Goal: Transaction & Acquisition: Book appointment/travel/reservation

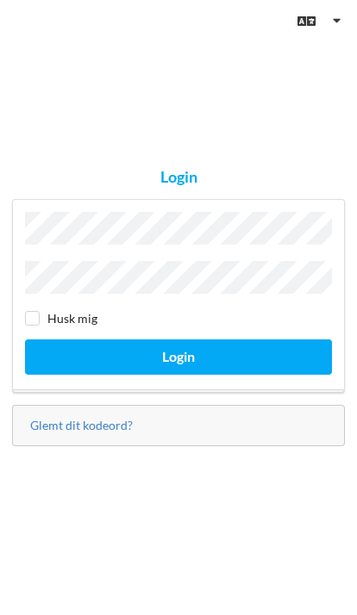
click at [114, 433] on link "Glemt dit kodeord?" at bounding box center [81, 425] width 103 height 15
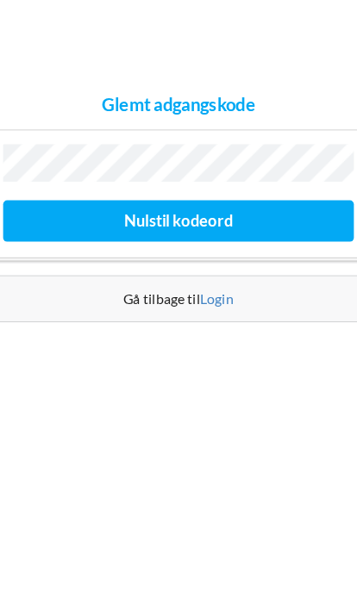
click at [220, 300] on button "Nulstil kodeord" at bounding box center [178, 317] width 307 height 35
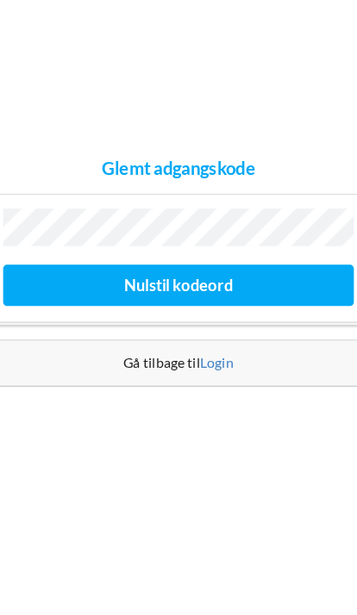
click at [206, 300] on button "Nulstil kodeord" at bounding box center [178, 317] width 307 height 35
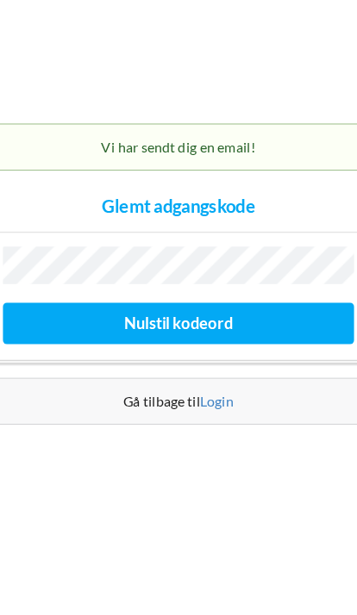
click at [197, 411] on link "Login" at bounding box center [211, 418] width 29 height 15
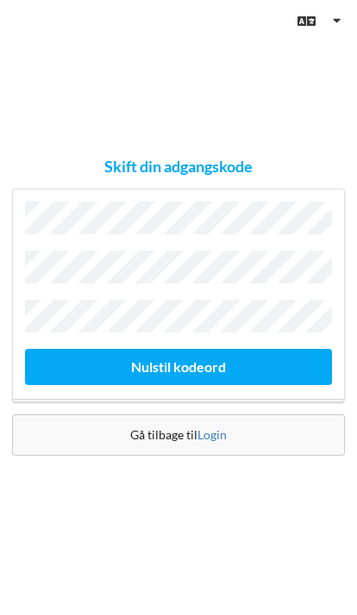
click at [219, 442] on link "Login" at bounding box center [211, 435] width 29 height 15
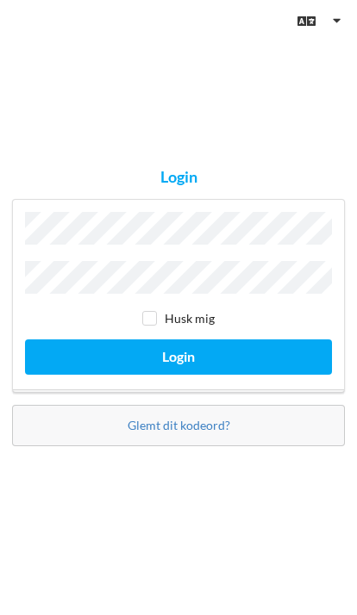
click at [247, 375] on button "Login" at bounding box center [178, 357] width 307 height 35
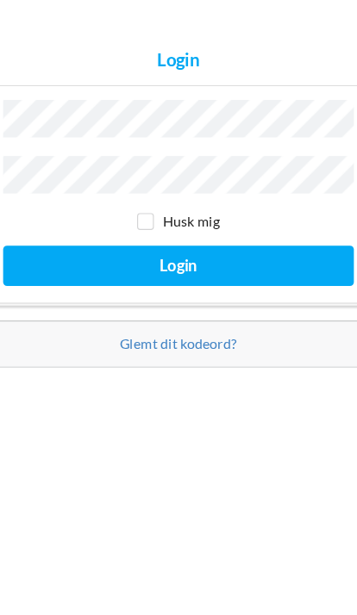
click at [142, 311] on label "Husk mig" at bounding box center [178, 318] width 72 height 15
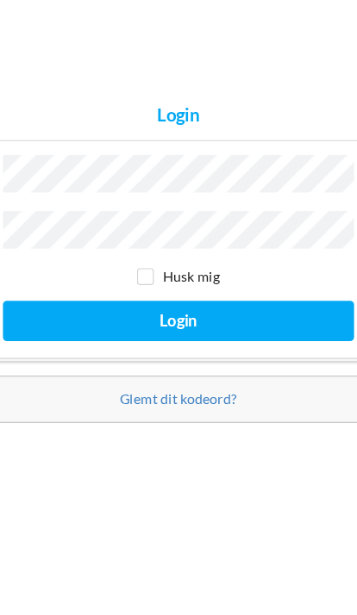
click at [142, 311] on input "checkbox" at bounding box center [149, 318] width 15 height 15
checkbox input "true"
click at [192, 340] on button "Login" at bounding box center [178, 357] width 307 height 35
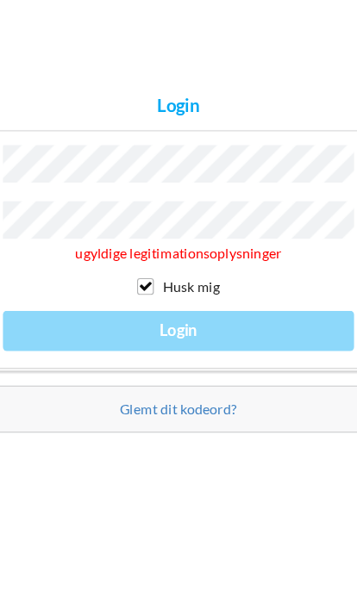
click at [182, 271] on div "ugyldige legitimationsoplysninger Husk mig Login" at bounding box center [178, 296] width 333 height 211
click at [176, 427] on link "Glemt dit kodeord?" at bounding box center [179, 434] width 103 height 15
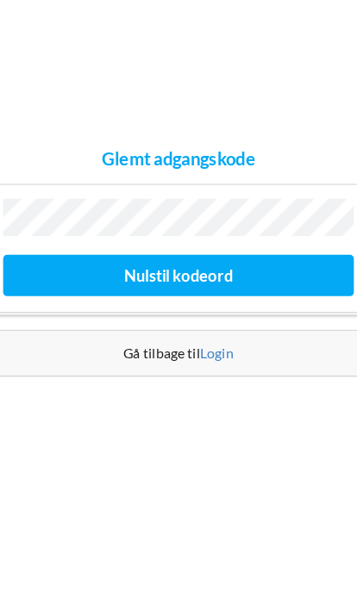
click at [197, 378] on link "Login" at bounding box center [211, 385] width 29 height 15
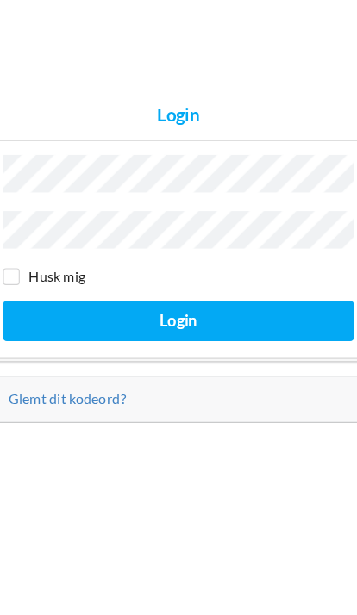
click at [107, 418] on link "Glemt dit kodeord?" at bounding box center [81, 425] width 103 height 15
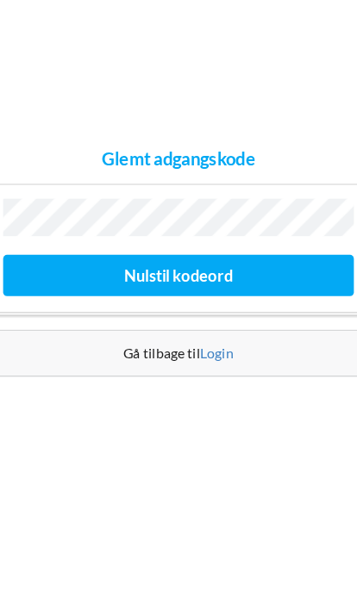
click at [198, 300] on button "Nulstil kodeord" at bounding box center [178, 317] width 307 height 35
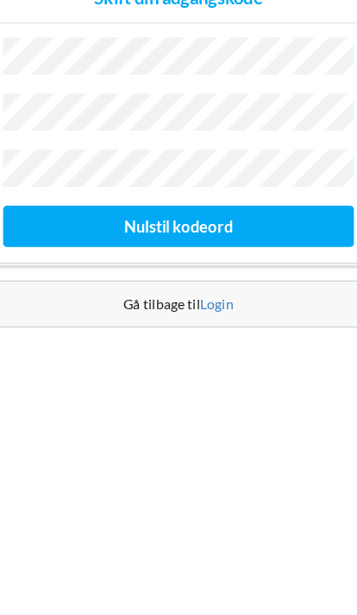
click at [184, 349] on button "Nulstil kodeord" at bounding box center [178, 366] width 307 height 35
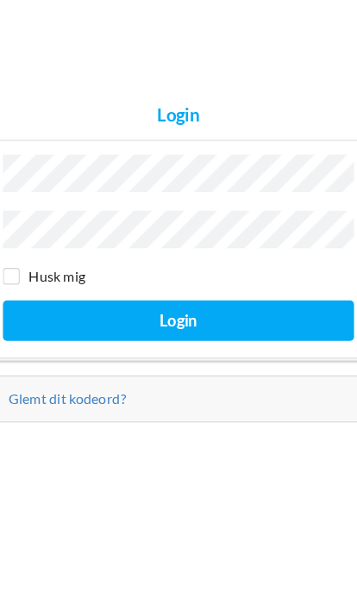
scroll to position [70, 0]
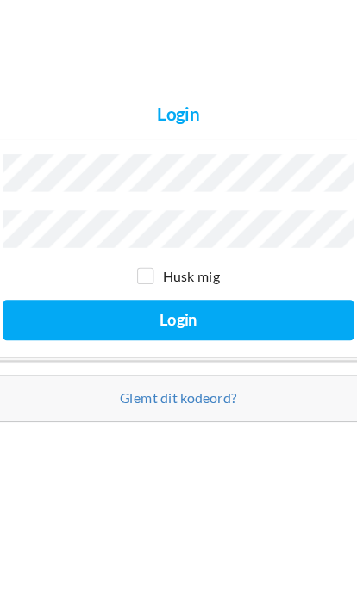
click at [230, 340] on button "Login" at bounding box center [178, 357] width 307 height 35
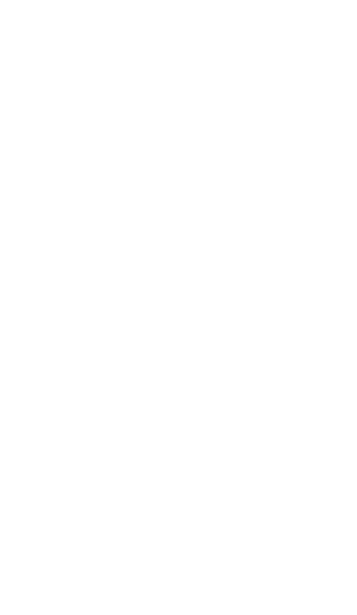
scroll to position [25, 0]
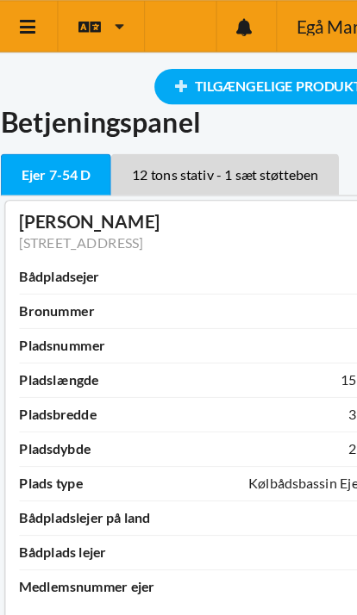
click at [69, 243] on div "Bådpladsejer" at bounding box center [56, 242] width 70 height 17
click at [86, 208] on link "[STREET_ADDRESS]" at bounding box center [75, 212] width 108 height 15
click at [26, 28] on icon at bounding box center [28, 24] width 18 height 16
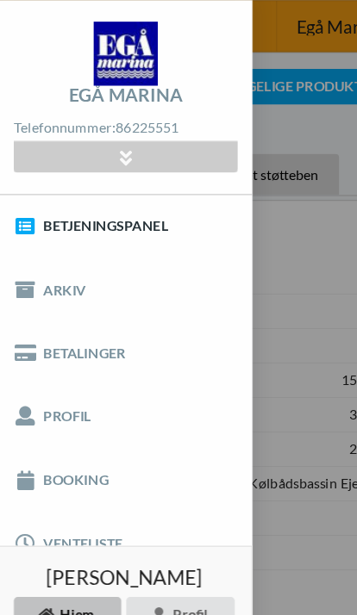
click at [97, 417] on link "Booking" at bounding box center [112, 419] width 224 height 55
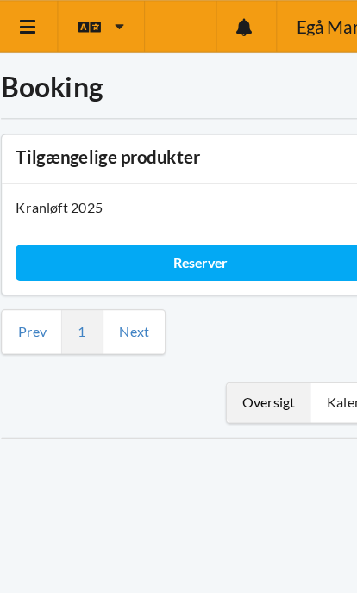
click at [245, 355] on div "Oversigt" at bounding box center [238, 352] width 73 height 34
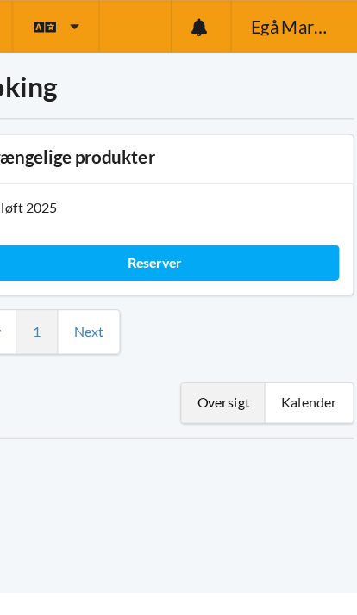
click at [153, 228] on div "Reserver" at bounding box center [178, 230] width 322 height 31
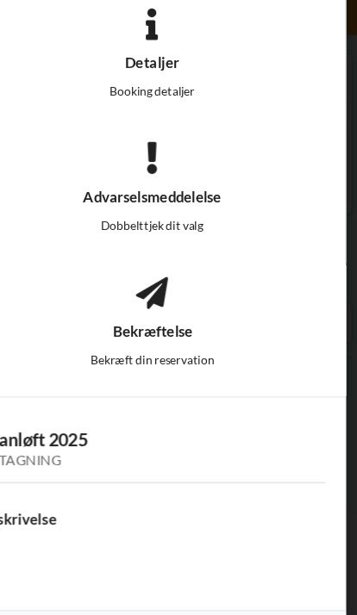
scroll to position [58, 0]
click at [261, 562] on div "Næste" at bounding box center [297, 577] width 72 height 31
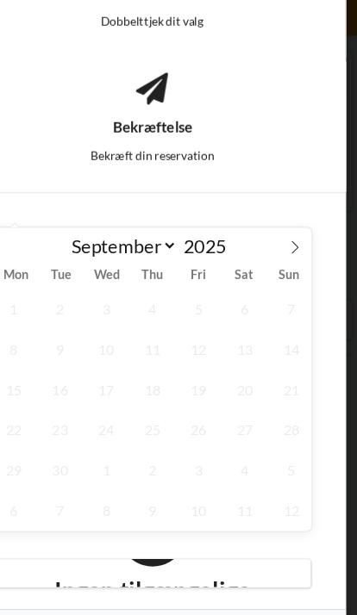
scroll to position [429, 0]
click at [261, 560] on div "Næste" at bounding box center [297, 575] width 72 height 31
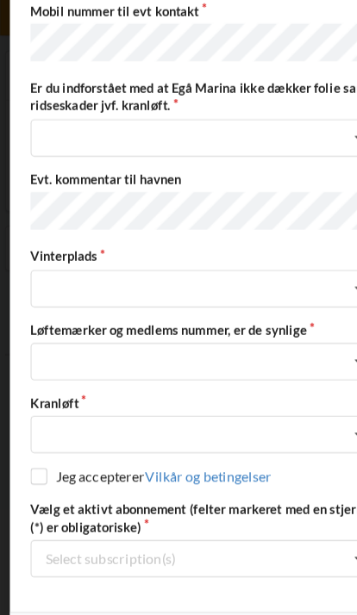
scroll to position [670, 0]
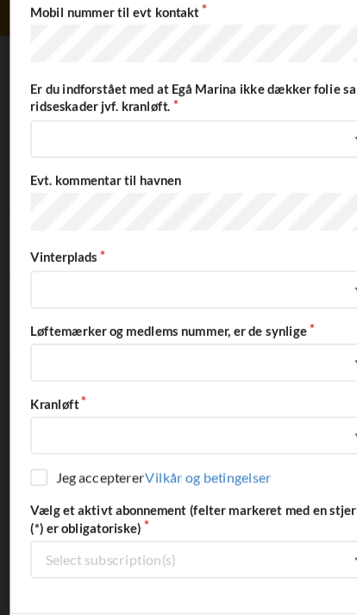
click at [290, 564] on div "Næste" at bounding box center [297, 579] width 72 height 31
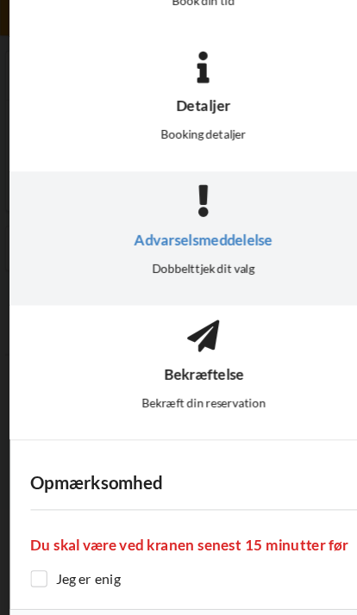
scroll to position [212, 0]
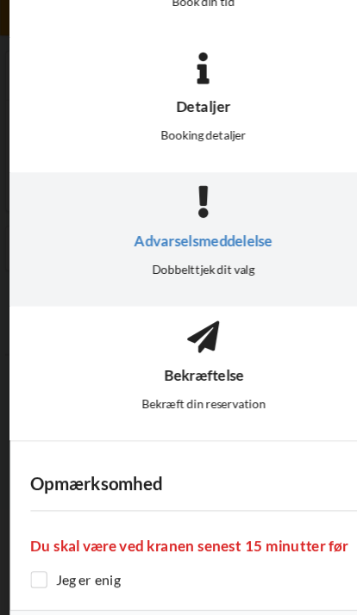
click at [295, 561] on div "Næste" at bounding box center [297, 576] width 72 height 31
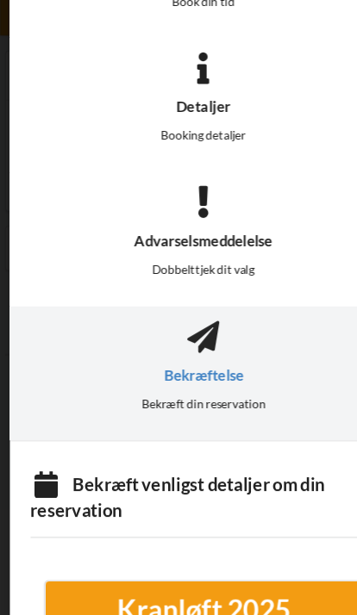
click at [198, 532] on div "Kranløft 2025" at bounding box center [178, 547] width 253 height 31
click at [221, 532] on div "Kranløft 2025" at bounding box center [178, 547] width 253 height 31
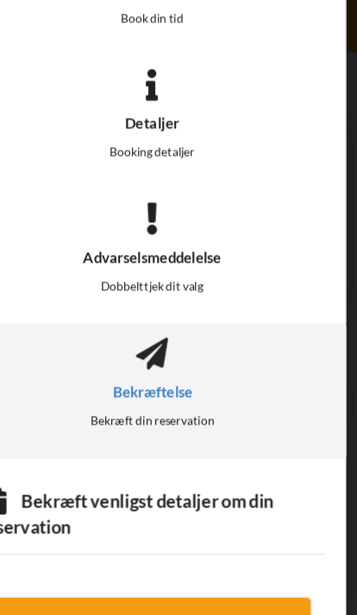
scroll to position [0, 0]
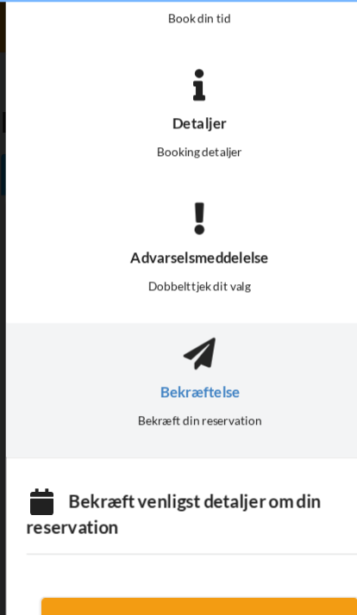
scroll to position [25, 0]
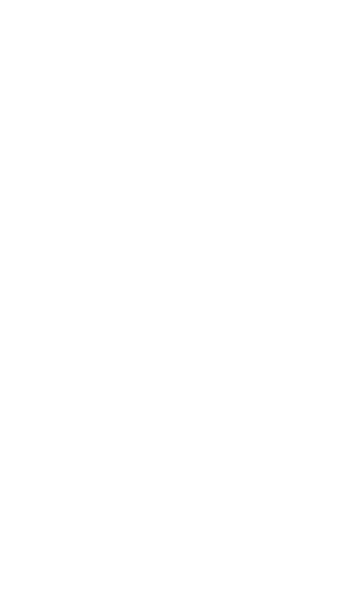
scroll to position [25, 0]
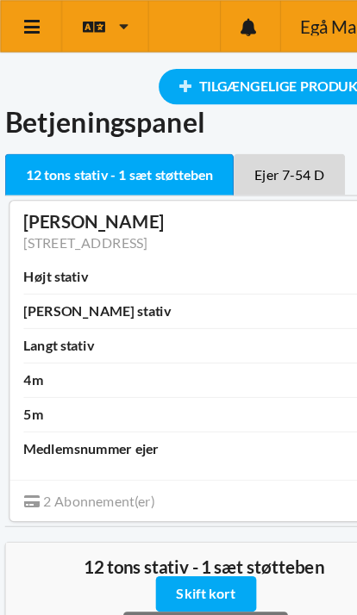
click at [35, 27] on icon at bounding box center [28, 24] width 18 height 16
click at [35, 28] on icon at bounding box center [28, 24] width 18 height 16
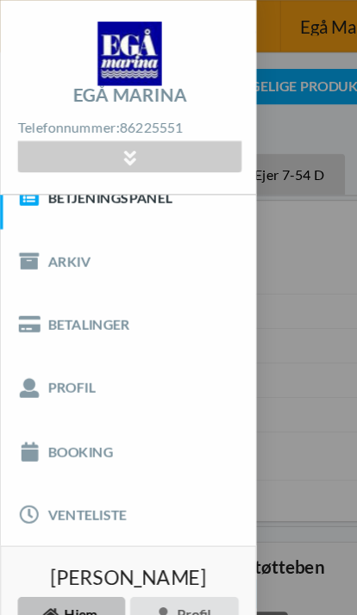
scroll to position [25, 0]
click at [84, 397] on link "Booking" at bounding box center [112, 394] width 224 height 55
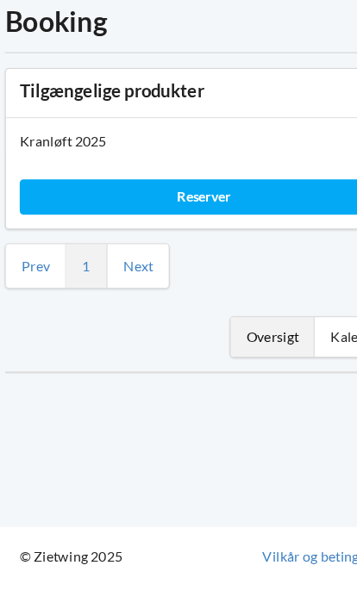
scroll to position [25, 0]
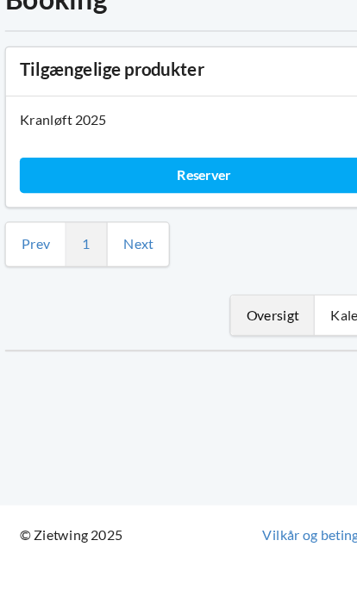
click at [301, 335] on div "Kalender" at bounding box center [313, 352] width 77 height 34
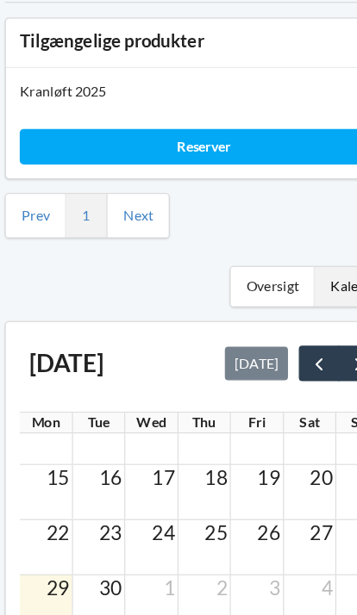
scroll to position [70, 0]
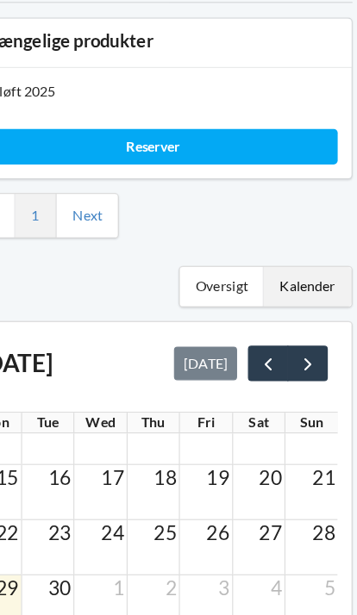
click at [304, 386] on span "next" at bounding box center [313, 395] width 18 height 18
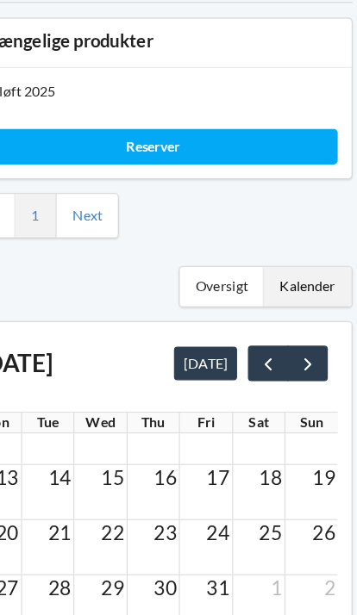
scroll to position [0, 0]
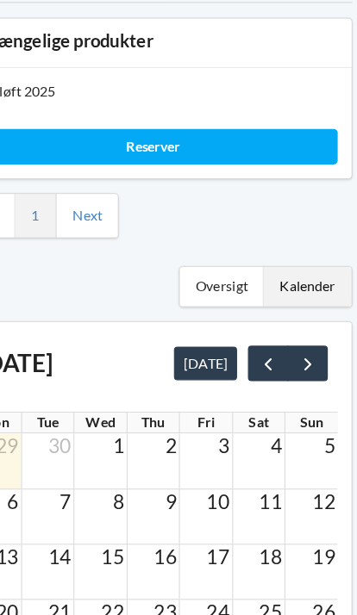
click at [202, 310] on div "Oversigt" at bounding box center [238, 327] width 73 height 34
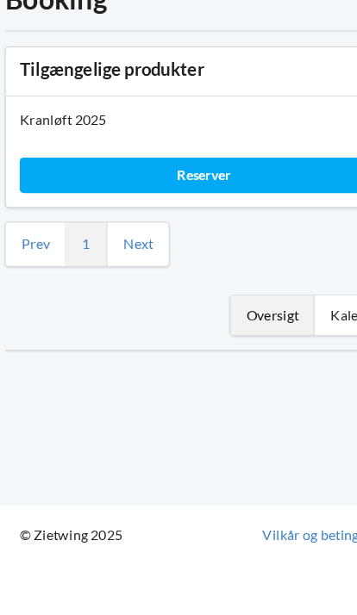
click at [128, 283] on link "Next" at bounding box center [121, 291] width 26 height 16
click at [133, 283] on link "Next" at bounding box center [121, 291] width 26 height 16
click at [130, 283] on link "Next" at bounding box center [121, 291] width 26 height 16
click at [192, 215] on div "Reserver" at bounding box center [178, 230] width 322 height 31
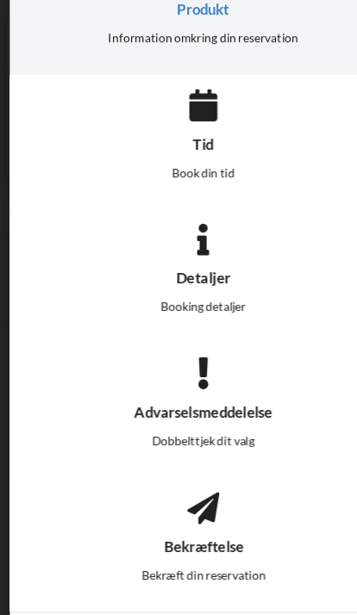
click at [182, 78] on div "Produkt" at bounding box center [178, 85] width 166 height 14
click at [199, 78] on div "Produkt" at bounding box center [178, 85] width 166 height 14
click at [184, 78] on div "Produkt" at bounding box center [178, 85] width 166 height 14
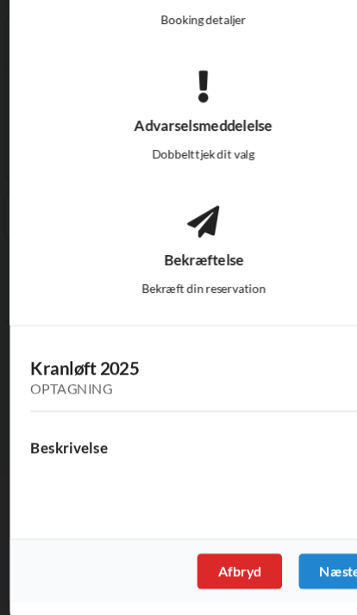
scroll to position [250, 0]
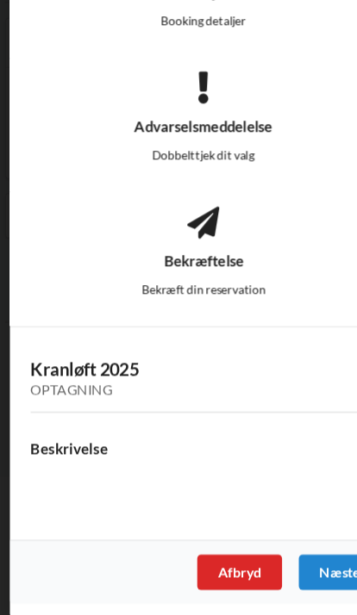
click at [297, 562] on div "Næste" at bounding box center [297, 577] width 72 height 31
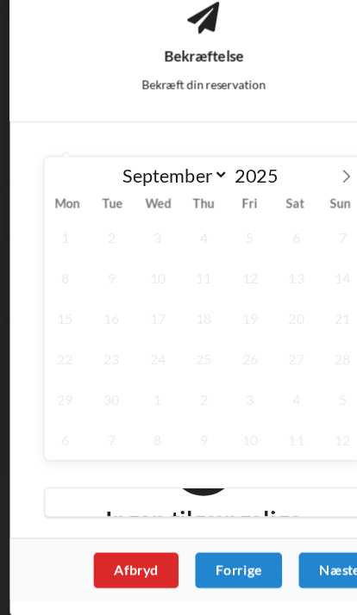
scroll to position [429, 0]
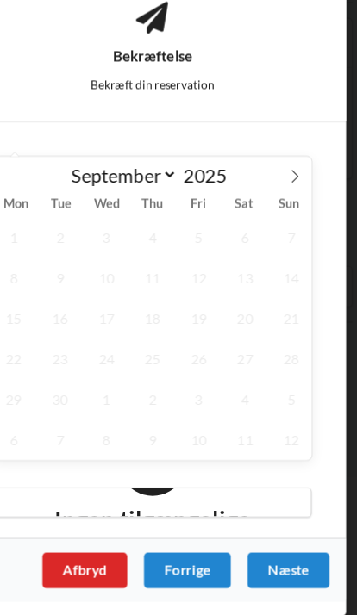
click at [289, 214] on span at bounding box center [303, 228] width 29 height 29
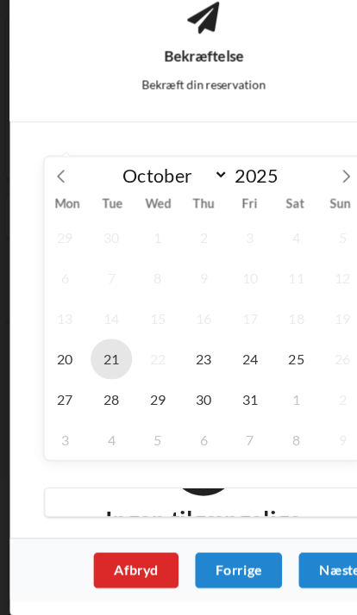
click at [103, 373] on span "21" at bounding box center [97, 390] width 36 height 35
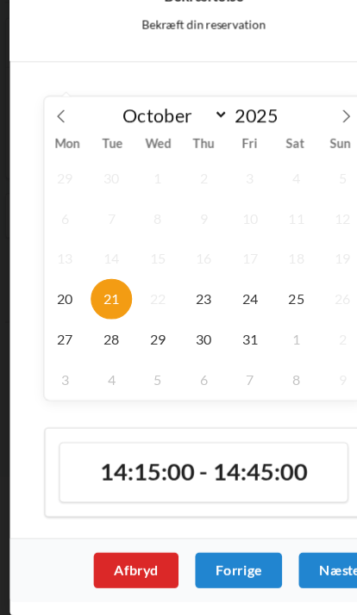
scroll to position [481, 0]
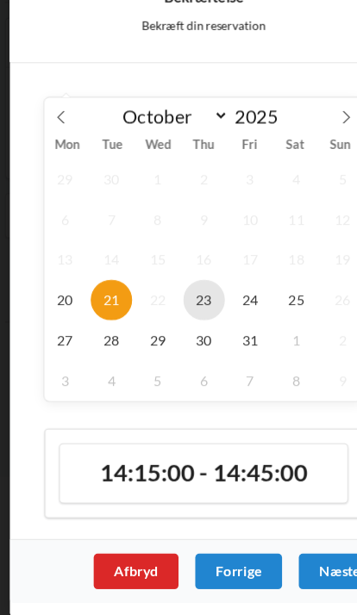
click at [184, 322] on span "23" at bounding box center [178, 339] width 36 height 35
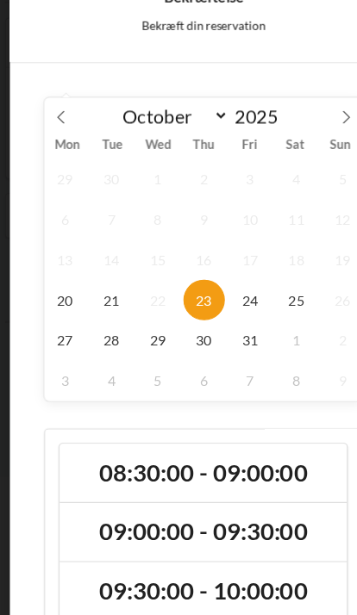
click at [53, 173] on icon at bounding box center [53, 179] width 12 height 12
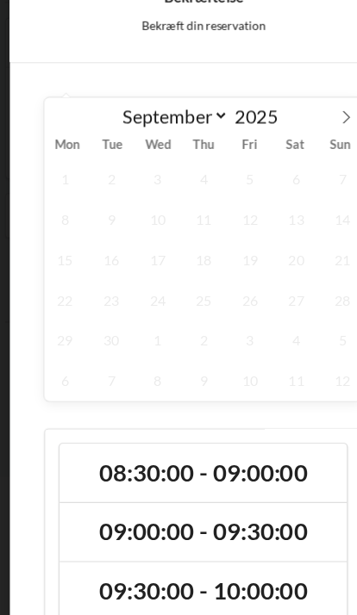
select select "8"
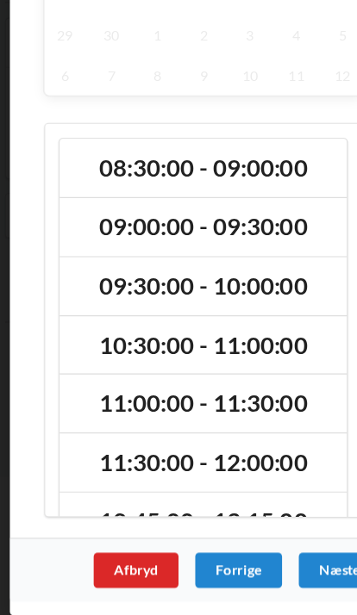
scroll to position [748, 0]
click at [122, 560] on div "Afbryd" at bounding box center [119, 575] width 74 height 31
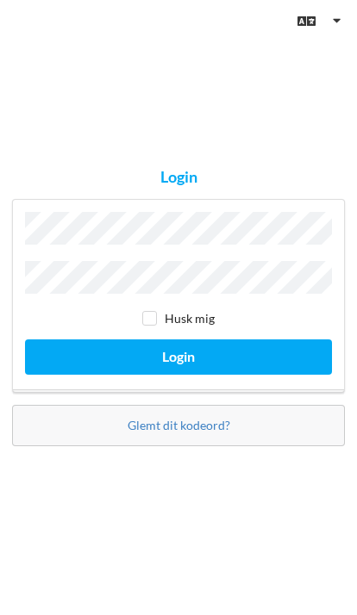
click at [154, 326] on input "checkbox" at bounding box center [149, 318] width 15 height 15
checkbox input "true"
click at [214, 375] on button "Login" at bounding box center [178, 357] width 307 height 35
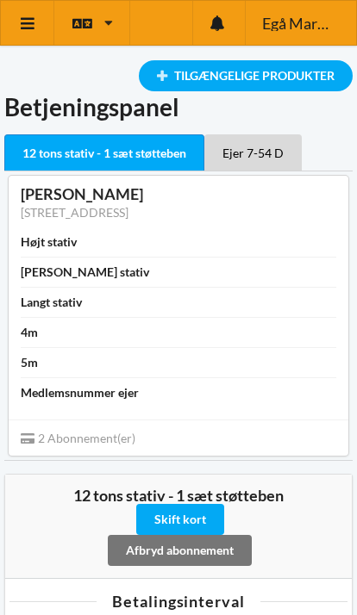
click at [34, 28] on icon at bounding box center [28, 24] width 18 height 16
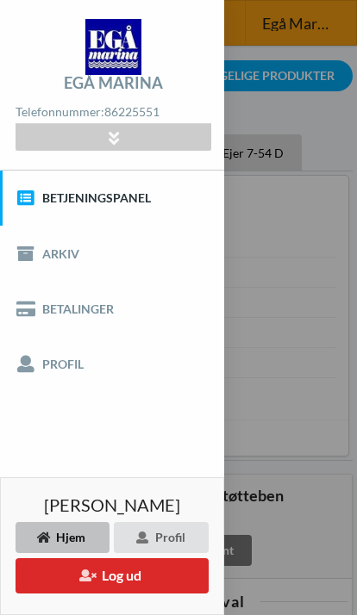
click at [118, 135] on icon at bounding box center [113, 137] width 20 height 15
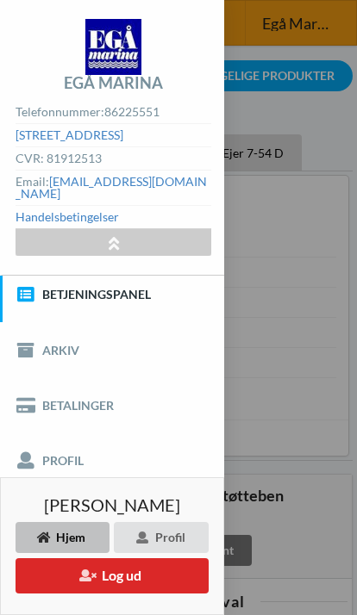
scroll to position [8, 0]
click at [143, 278] on link "Betjeningspanel" at bounding box center [112, 295] width 224 height 55
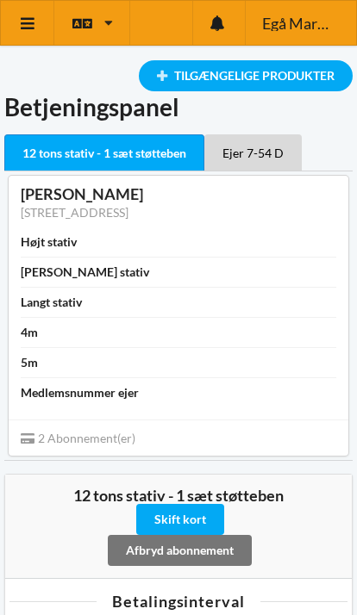
click at [41, 22] on link at bounding box center [27, 23] width 53 height 44
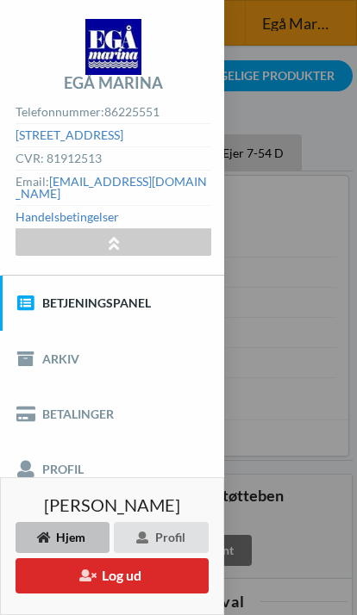
click at [125, 229] on div at bounding box center [113, 242] width 195 height 27
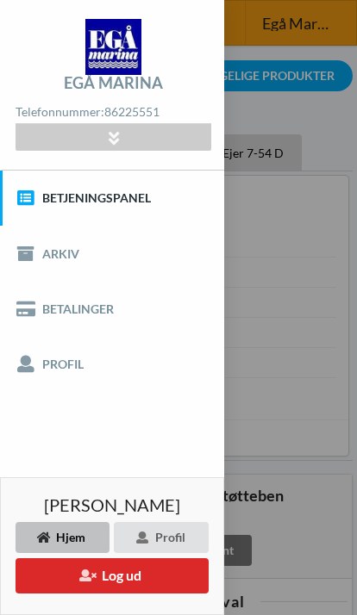
click at [72, 257] on link "Arkiv" at bounding box center [112, 253] width 224 height 55
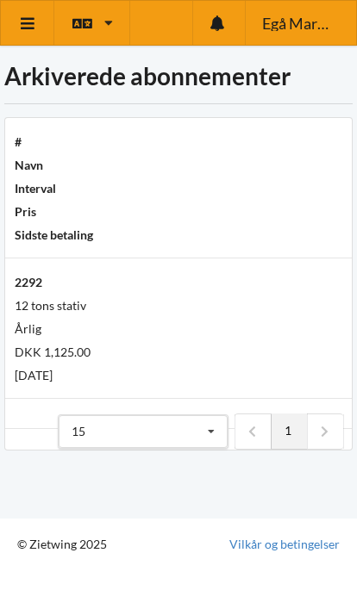
click at [33, 31] on icon at bounding box center [28, 24] width 18 height 16
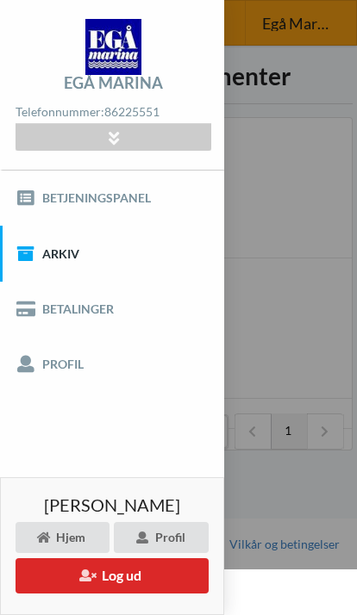
click at [77, 535] on div "Hjem" at bounding box center [63, 537] width 94 height 31
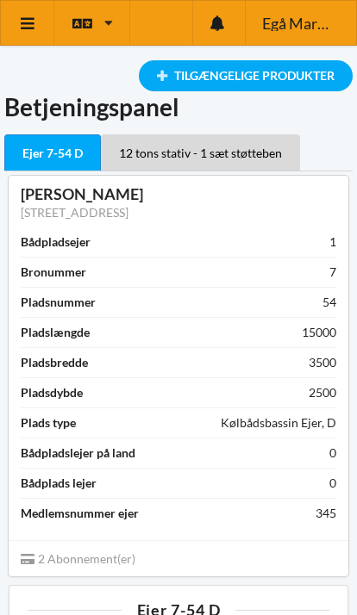
click at [233, 81] on div "Tilgængelige Produkter" at bounding box center [246, 75] width 214 height 31
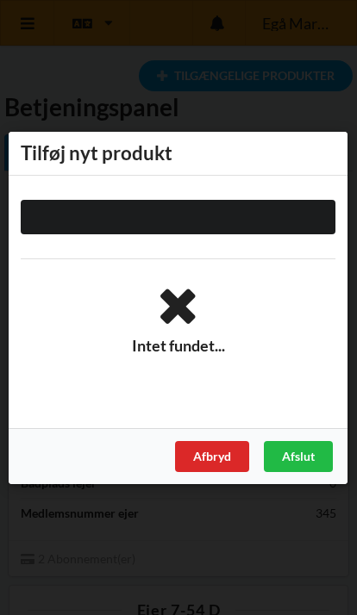
click at [311, 451] on div "Afslut" at bounding box center [298, 455] width 69 height 31
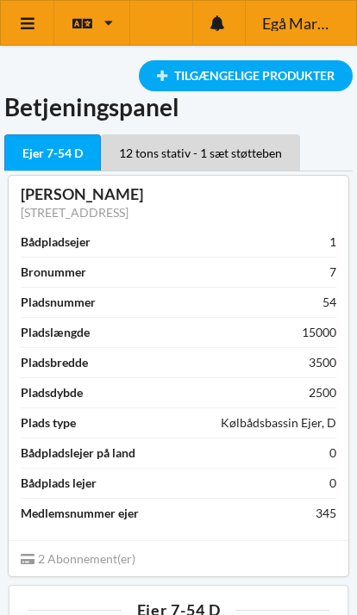
click at [33, 24] on icon at bounding box center [28, 24] width 18 height 16
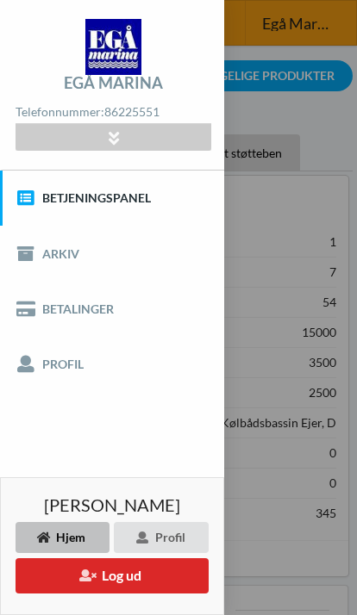
click at [155, 499] on span "[PERSON_NAME]" at bounding box center [112, 505] width 136 height 17
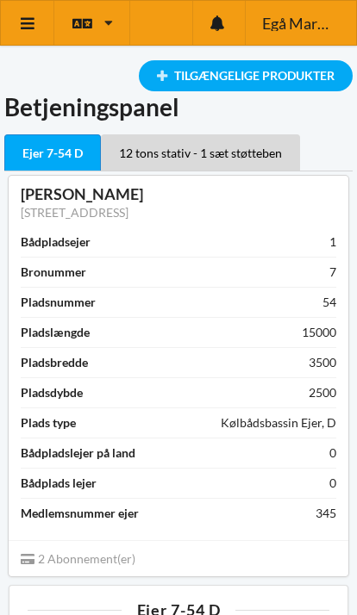
click at [40, 34] on link at bounding box center [27, 23] width 53 height 44
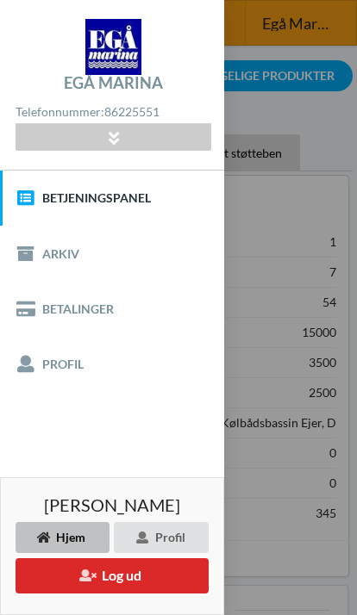
click at [148, 574] on button "Log ud" at bounding box center [112, 576] width 193 height 35
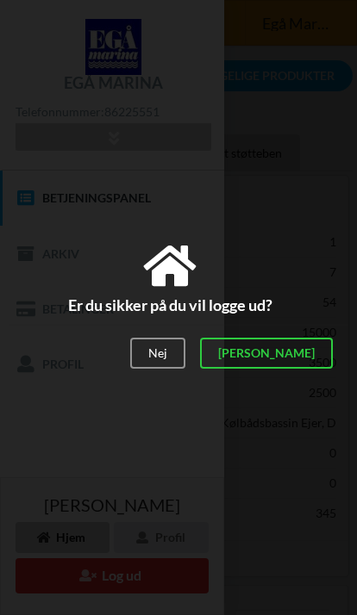
click at [313, 356] on div "[PERSON_NAME]" at bounding box center [266, 354] width 133 height 31
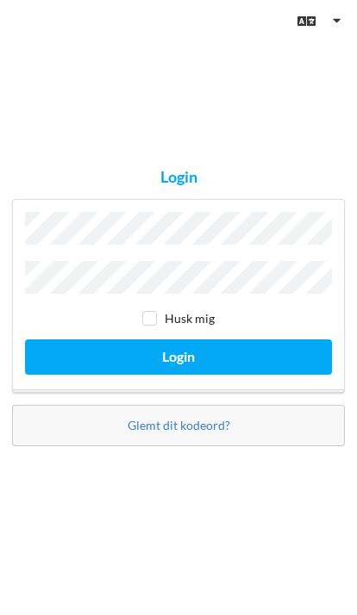
click at [164, 326] on label "Husk mig" at bounding box center [178, 318] width 72 height 15
click at [156, 326] on input "checkbox" at bounding box center [149, 318] width 15 height 15
checkbox input "true"
click at [248, 375] on button "Login" at bounding box center [178, 357] width 307 height 35
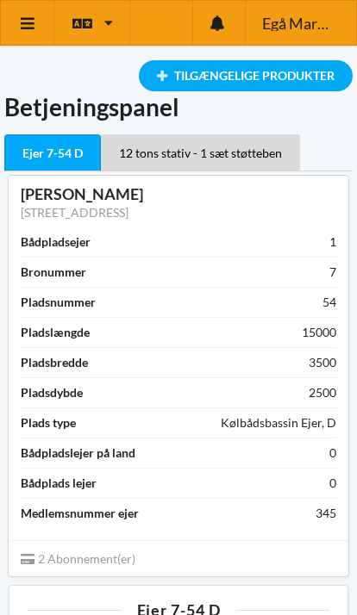
click at [35, 37] on link at bounding box center [27, 23] width 53 height 44
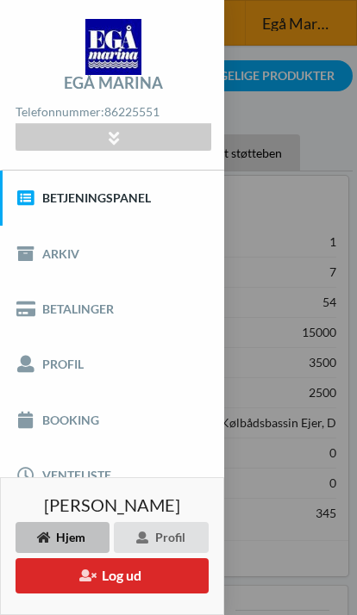
click at [96, 421] on link "Booking" at bounding box center [112, 419] width 224 height 55
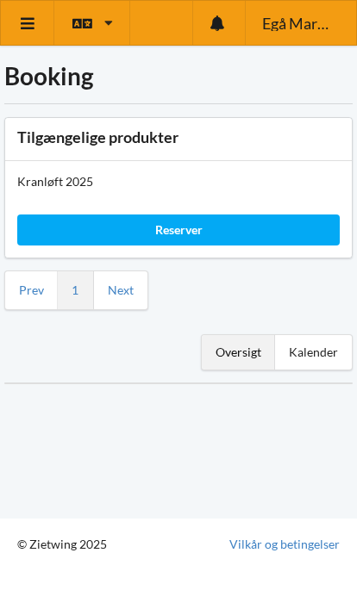
click at [315, 356] on div "Kalender" at bounding box center [313, 352] width 77 height 34
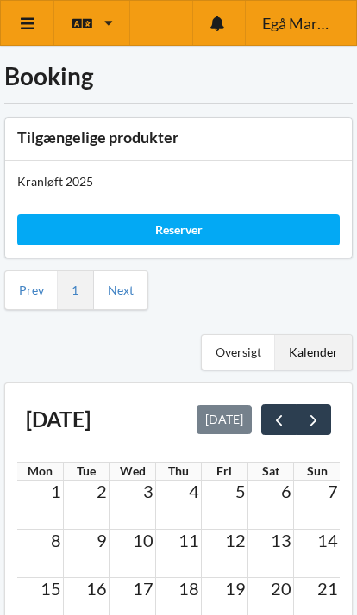
click at [240, 351] on div "Oversigt" at bounding box center [238, 352] width 73 height 34
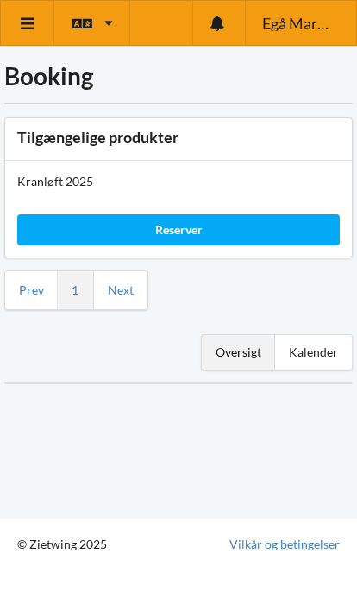
click at [232, 235] on div "Reserver" at bounding box center [178, 230] width 322 height 31
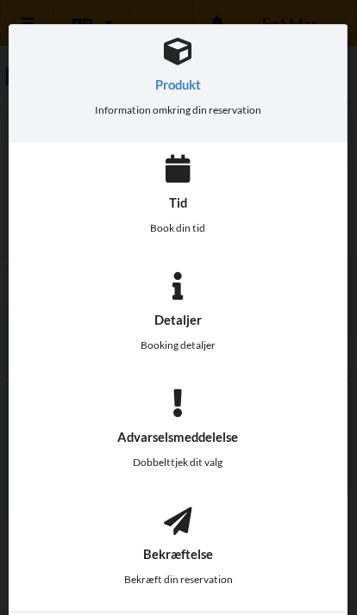
click at [191, 78] on div "Produkt" at bounding box center [178, 85] width 166 height 14
click at [203, 91] on div "Information omkring din reservation" at bounding box center [178, 110] width 166 height 38
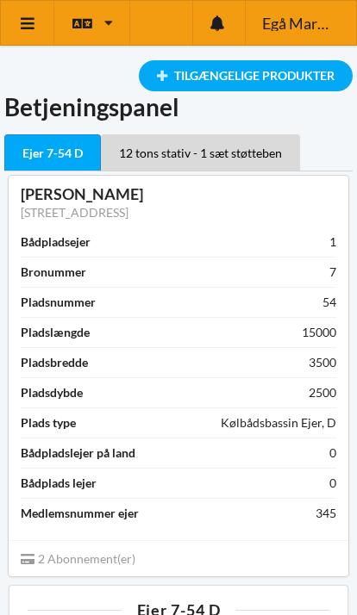
click at [34, 18] on icon at bounding box center [28, 24] width 18 height 16
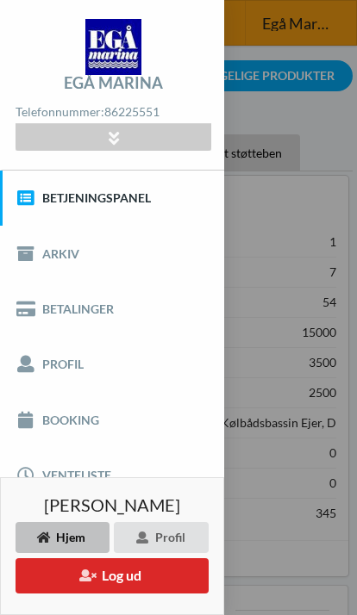
click at [93, 420] on link "Booking" at bounding box center [112, 419] width 224 height 55
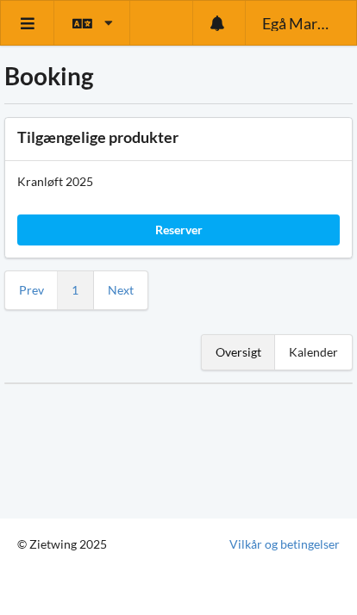
click at [129, 292] on link "Next" at bounding box center [121, 291] width 26 height 16
click at [252, 347] on div "Oversigt" at bounding box center [238, 352] width 73 height 34
click at [309, 347] on div "Kalender" at bounding box center [313, 352] width 77 height 34
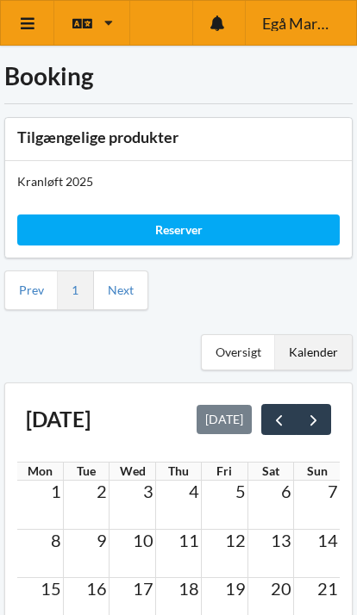
click at [319, 419] on span "next" at bounding box center [313, 420] width 18 height 18
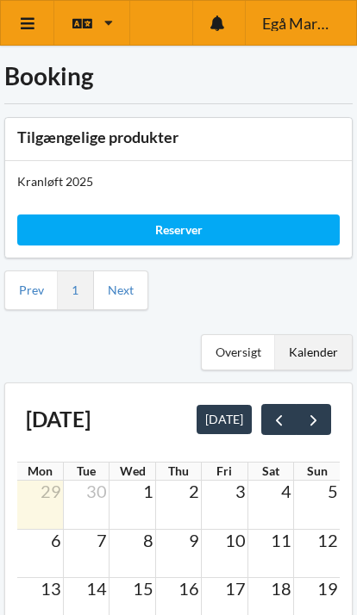
click at [200, 536] on span "9" at bounding box center [194, 540] width 14 height 21
click at [203, 541] on td "10" at bounding box center [225, 540] width 46 height 22
click at [159, 540] on td "9" at bounding box center [178, 540] width 46 height 22
click at [149, 536] on span "8" at bounding box center [148, 540] width 14 height 21
click at [321, 347] on div "Kalender" at bounding box center [313, 352] width 77 height 34
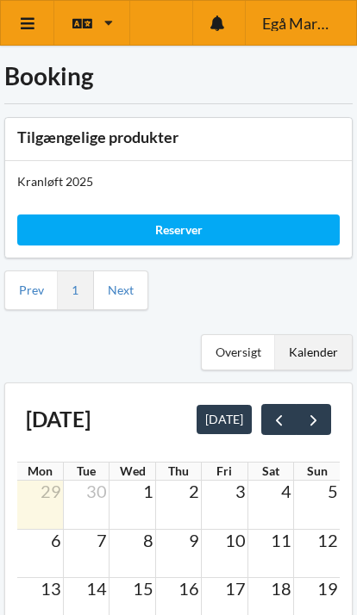
click at [247, 338] on div "Oversigt" at bounding box center [238, 352] width 73 height 34
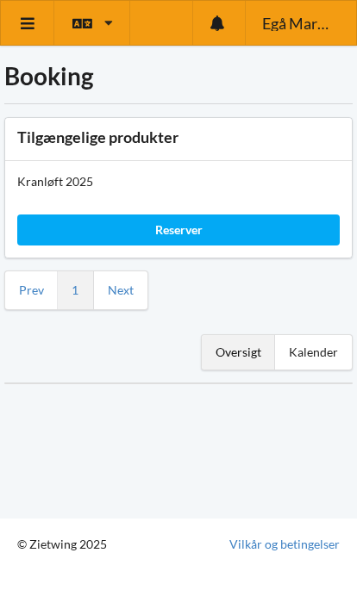
click at [129, 288] on link "Next" at bounding box center [121, 291] width 26 height 16
click at [131, 285] on link "Next" at bounding box center [121, 291] width 26 height 16
click at [203, 223] on div "Reserver" at bounding box center [178, 230] width 322 height 31
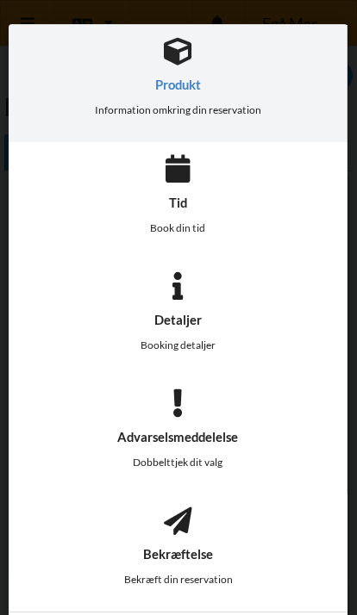
click at [184, 81] on div "Produkt" at bounding box center [178, 85] width 166 height 14
click at [258, 182] on div "Tid Book din tid" at bounding box center [178, 200] width 339 height 117
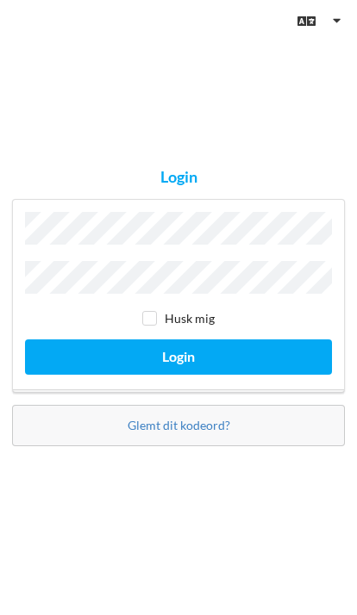
click at [160, 326] on label "Husk mig" at bounding box center [178, 318] width 72 height 15
click at [156, 326] on input "checkbox" at bounding box center [149, 318] width 15 height 15
checkbox input "true"
click at [222, 375] on button "Login" at bounding box center [178, 357] width 307 height 35
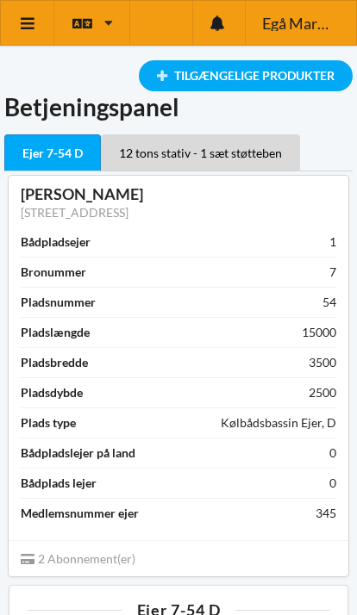
click at [36, 27] on icon at bounding box center [28, 24] width 18 height 16
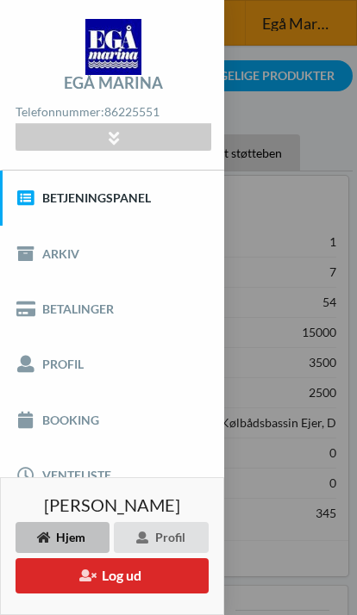
click at [85, 414] on link "Booking" at bounding box center [112, 419] width 224 height 55
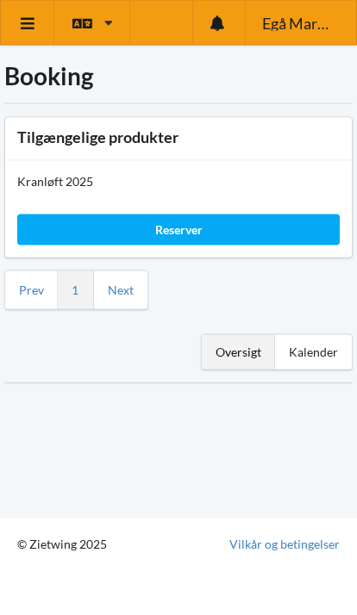
scroll to position [25, 0]
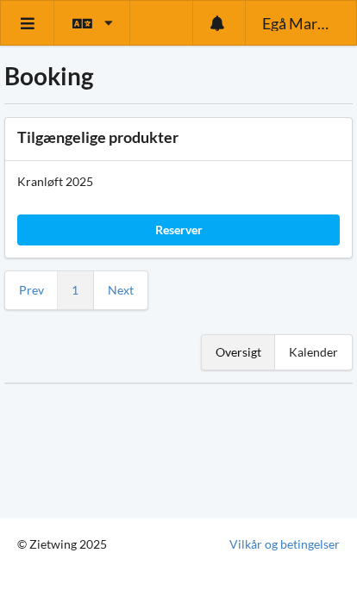
click at [242, 335] on div "Oversigt" at bounding box center [238, 352] width 73 height 34
click at [123, 283] on link "Next" at bounding box center [121, 291] width 26 height 16
click at [133, 283] on link "Next" at bounding box center [121, 291] width 26 height 16
click at [129, 283] on link "Next" at bounding box center [121, 291] width 26 height 16
click at [213, 215] on div "Reserver" at bounding box center [178, 230] width 322 height 31
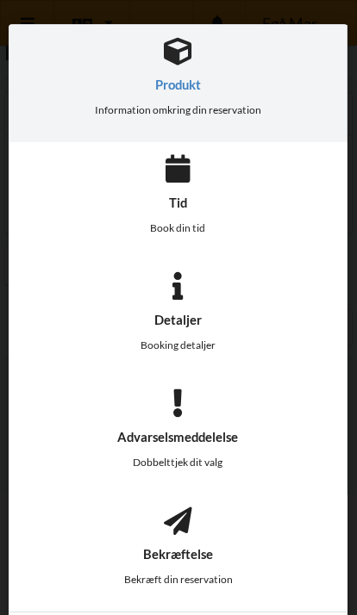
click at [196, 196] on div "Tid" at bounding box center [177, 203] width 55 height 14
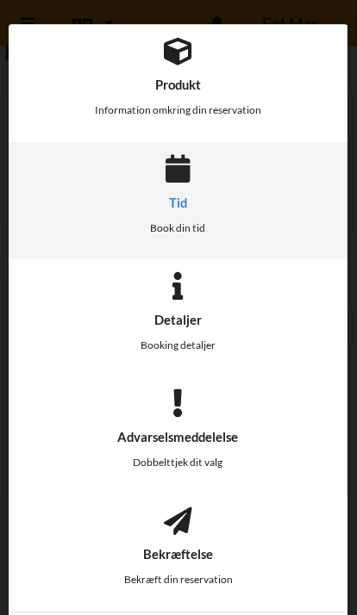
click at [184, 203] on div "Tid" at bounding box center [177, 203] width 55 height 14
click at [186, 208] on div "Tid" at bounding box center [177, 203] width 55 height 14
click at [217, 458] on div "Dobbelttjek dit valg" at bounding box center [177, 463] width 121 height 38
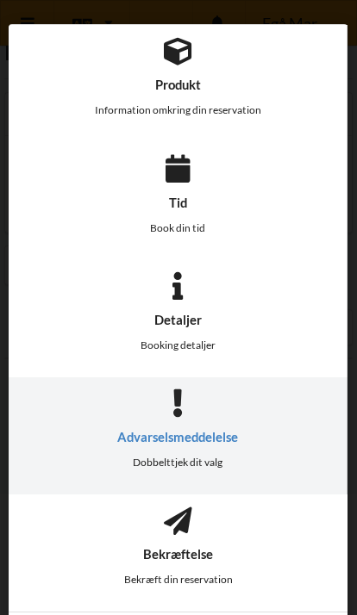
click at [227, 437] on div "Advarselsmeddelelse" at bounding box center [177, 437] width 121 height 14
click at [186, 88] on div "Produkt" at bounding box center [178, 85] width 166 height 14
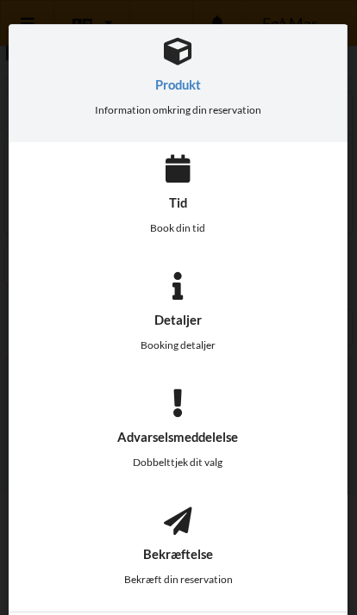
click at [193, 551] on div "Bekræftelse" at bounding box center [178, 554] width 109 height 14
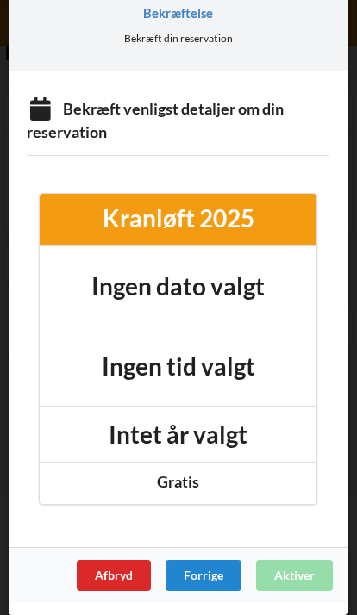
scroll to position [541, 0]
click at [222, 221] on div "Kranløft 2025" at bounding box center [178, 218] width 253 height 31
click at [234, 294] on h1 "Ingen dato valgt" at bounding box center [177, 286] width 173 height 31
click at [233, 365] on h1 "Ingen tid valgt" at bounding box center [178, 366] width 153 height 31
click at [197, 476] on div "Gratis" at bounding box center [178, 482] width 253 height 20
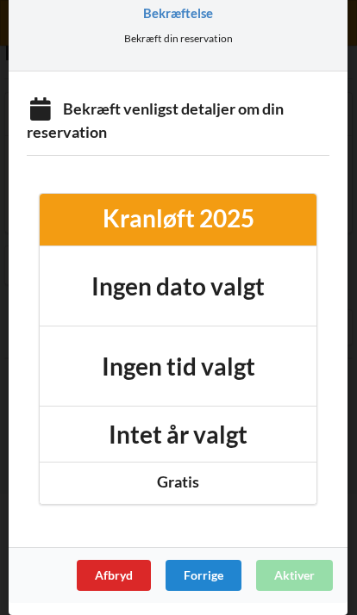
click at [309, 572] on div "Afbryd Forrige Aktiver" at bounding box center [178, 575] width 339 height 56
click at [219, 583] on div "Forrige" at bounding box center [204, 575] width 76 height 31
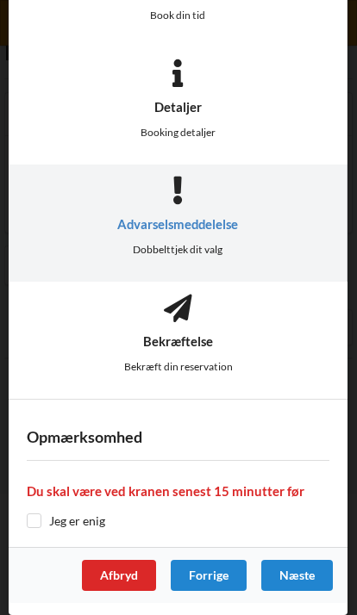
scroll to position [212, 0]
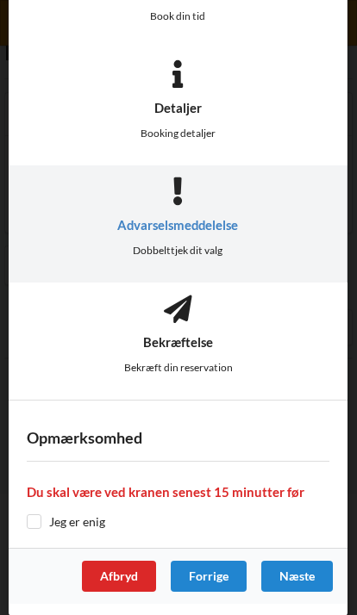
click at [304, 578] on div "Næste" at bounding box center [297, 576] width 72 height 31
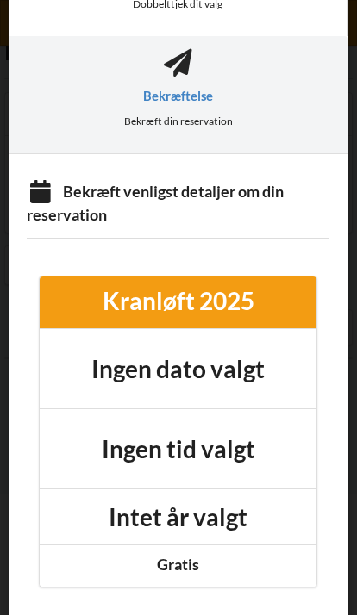
scroll to position [458, 0]
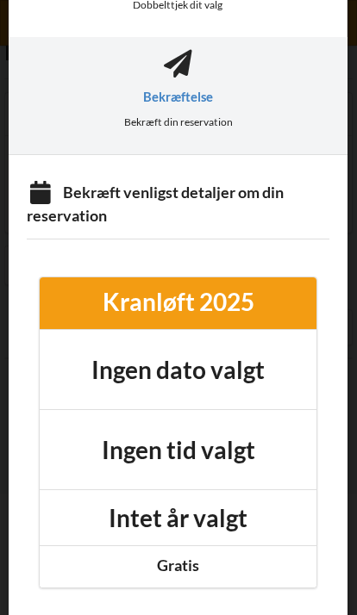
click at [198, 306] on div "Kranløft 2025" at bounding box center [178, 301] width 253 height 31
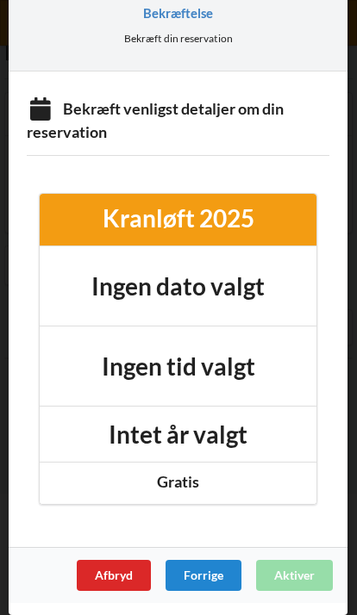
scroll to position [541, 0]
click at [126, 578] on div "Afbryd" at bounding box center [114, 575] width 74 height 31
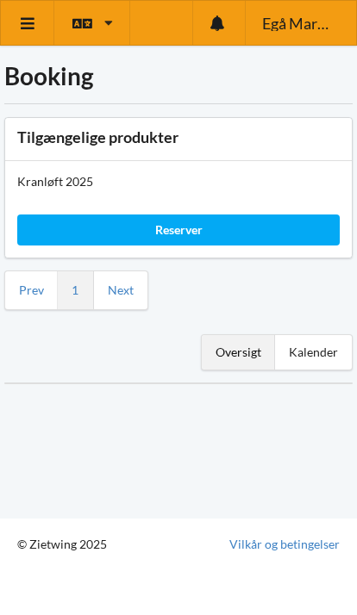
click at [197, 215] on div "Reserver" at bounding box center [178, 230] width 322 height 31
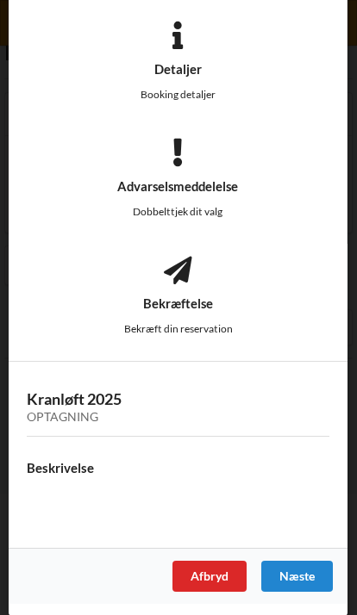
scroll to position [250, 0]
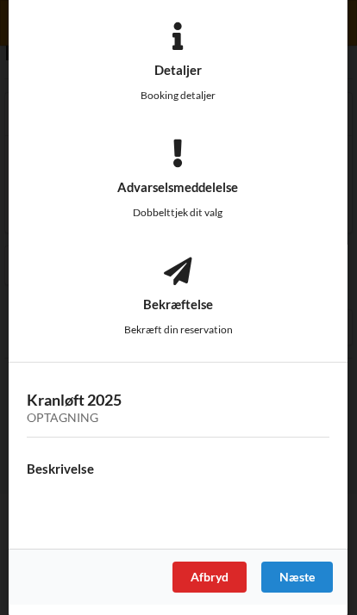
click at [97, 408] on h3 "Kranløft 2025 Optagning" at bounding box center [178, 407] width 303 height 34
click at [305, 580] on div "Næste" at bounding box center [297, 577] width 72 height 31
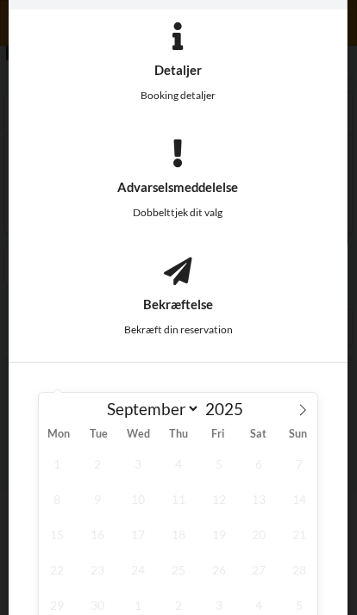
click at [306, 412] on icon at bounding box center [303, 410] width 12 height 12
select select "9"
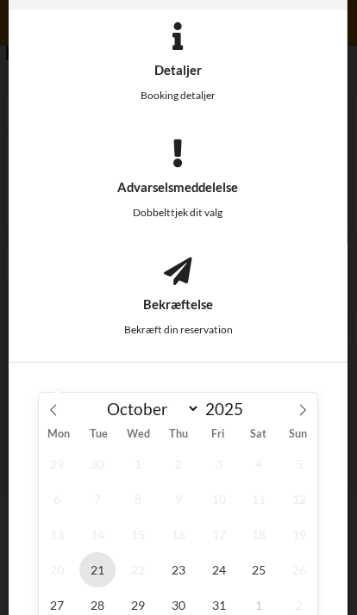
click at [98, 571] on span "21" at bounding box center [97, 570] width 36 height 35
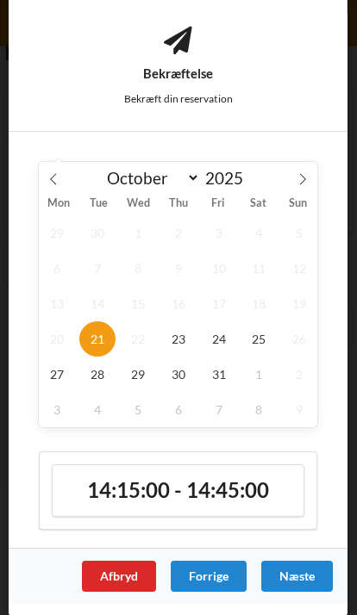
scroll to position [481, 0]
click at [186, 341] on span "23" at bounding box center [178, 339] width 36 height 35
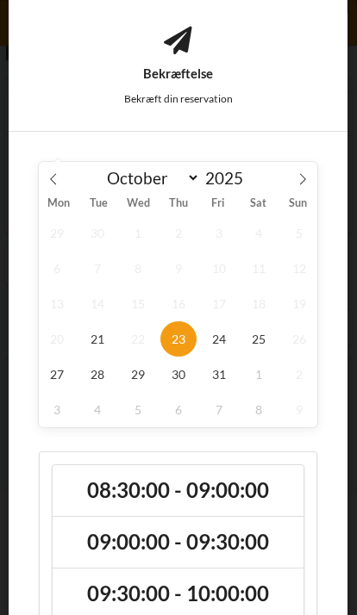
click at [259, 488] on h2 "08:30:00 - 09:00:00" at bounding box center [178, 491] width 227 height 27
click at [100, 345] on span "21" at bounding box center [97, 339] width 36 height 35
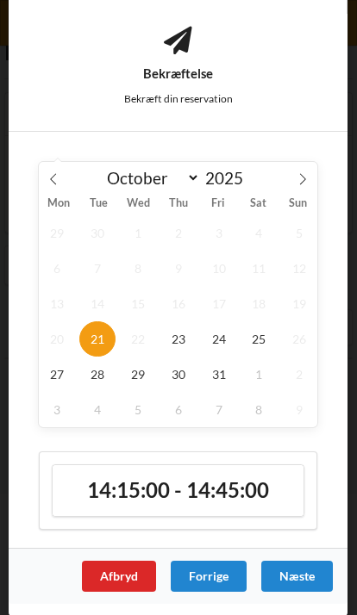
click at [253, 488] on h2 "14:15:00 - 14:45:00" at bounding box center [178, 491] width 227 height 27
click at [310, 579] on div "Næste" at bounding box center [297, 576] width 72 height 31
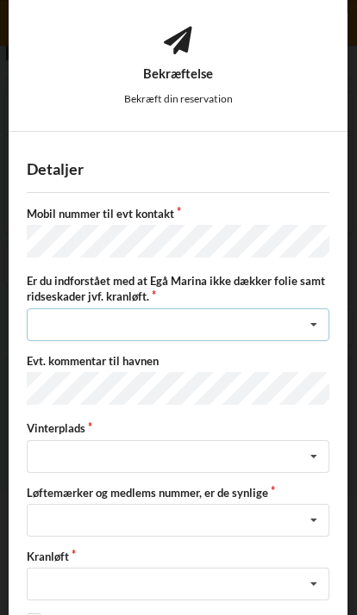
click at [317, 325] on icon at bounding box center [314, 325] width 26 height 32
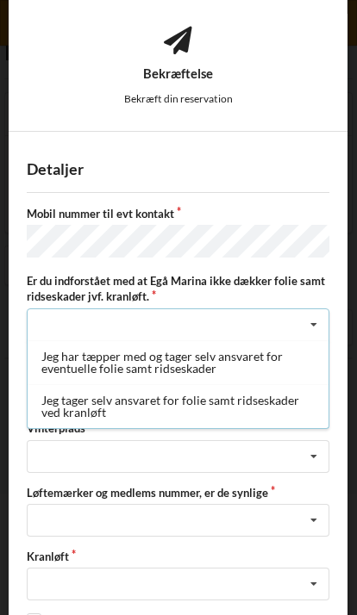
click at [278, 402] on div "Jeg tager selv ansvaret for folie samt ridseskader ved kranløft" at bounding box center [178, 406] width 301 height 44
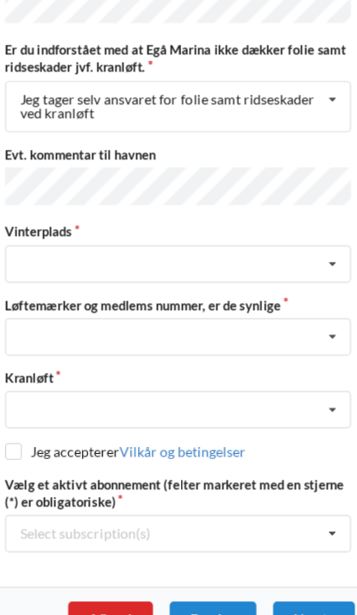
scroll to position [642, 0]
click at [301, 292] on icon at bounding box center [314, 308] width 26 height 32
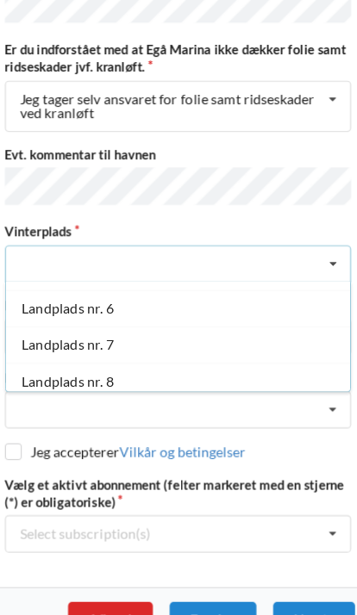
scroll to position [157, 0]
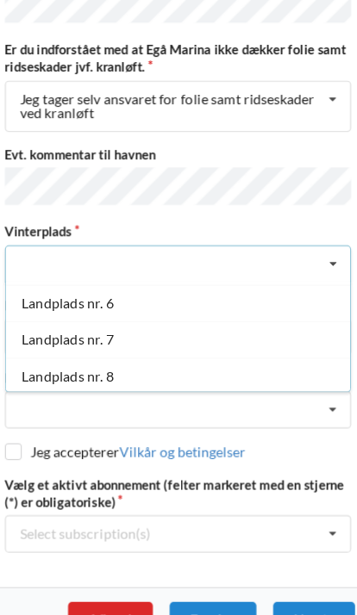
click at [86, 358] on div "Landplads nr. 7" at bounding box center [178, 374] width 301 height 32
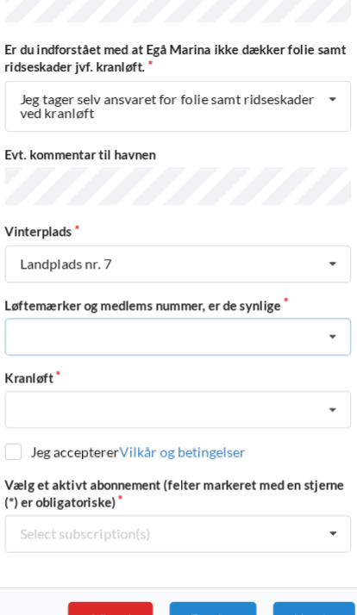
click at [301, 356] on icon at bounding box center [314, 372] width 26 height 32
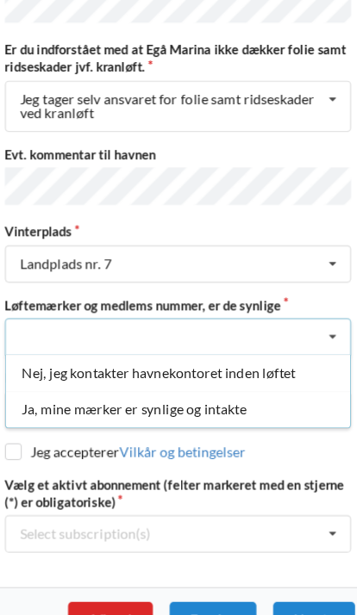
click at [214, 419] on div "Ja, mine mærker er synlige og intakte" at bounding box center [178, 435] width 301 height 32
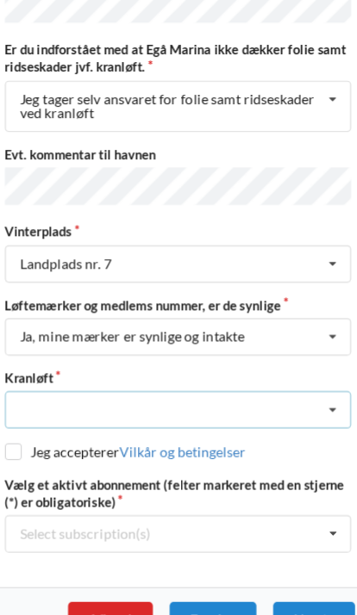
click at [301, 420] on icon at bounding box center [314, 436] width 26 height 32
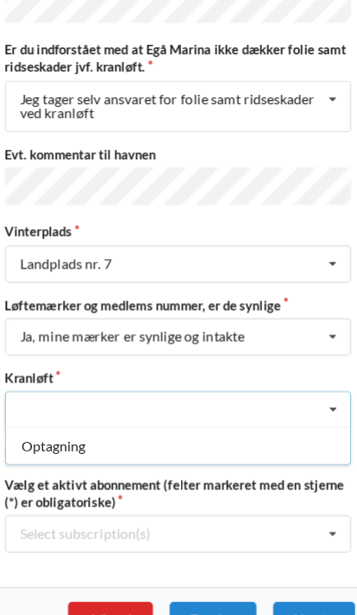
click at [165, 451] on div "Optagning" at bounding box center [178, 467] width 301 height 32
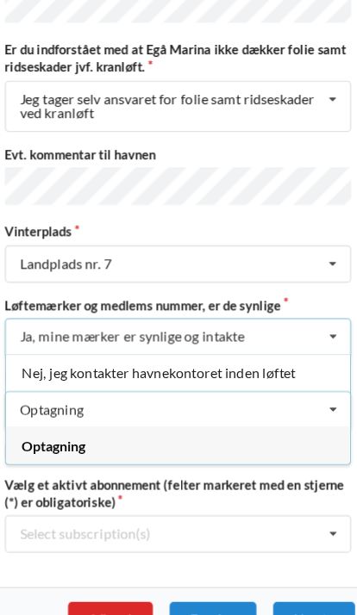
click at [230, 387] on div "Nej, jeg kontakter havnekontoret inden løftet" at bounding box center [178, 403] width 301 height 32
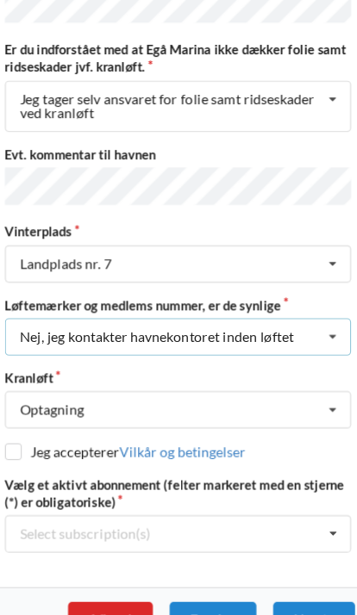
click at [301, 356] on icon at bounding box center [314, 372] width 26 height 32
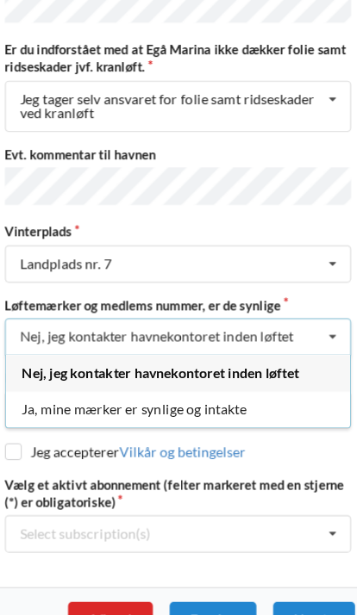
click at [189, 419] on div "Ja, mine mærker er synlige og intakte" at bounding box center [178, 435] width 301 height 32
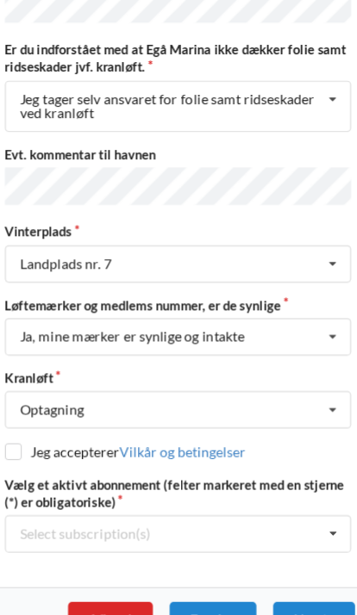
click at [27, 465] on input "checkbox" at bounding box center [34, 472] width 15 height 15
checkbox input "true"
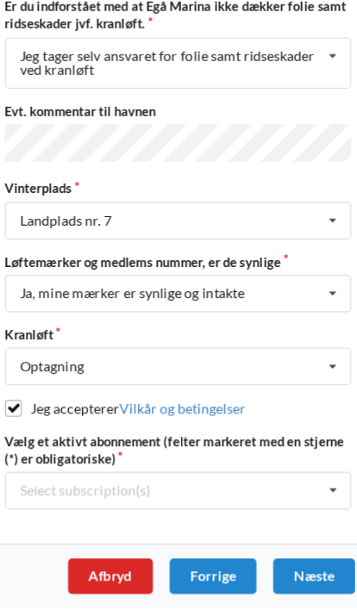
scroll to position [678, 0]
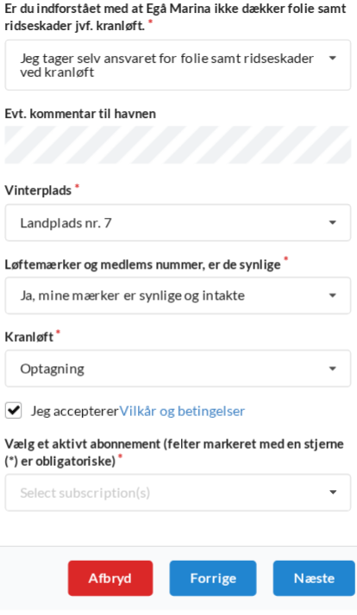
click at [281, 567] on div "Næste" at bounding box center [297, 582] width 72 height 31
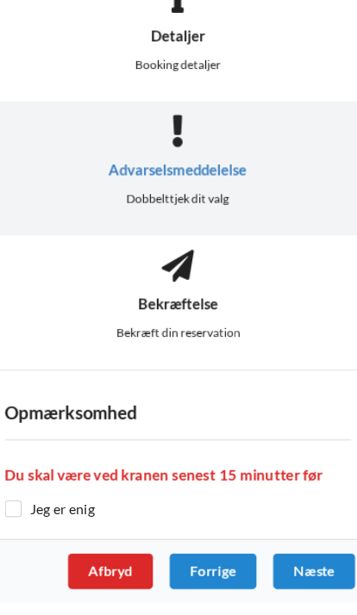
click at [27, 515] on input "checkbox" at bounding box center [34, 522] width 15 height 15
checkbox input "true"
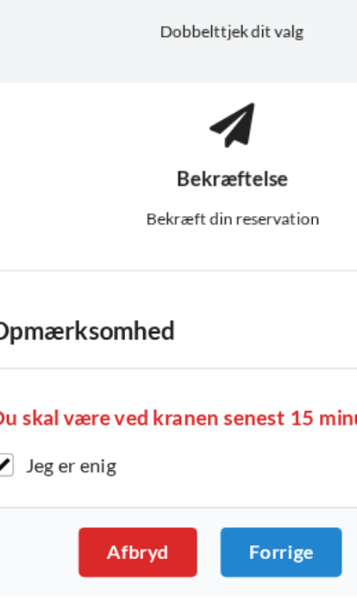
scroll to position [274, 0]
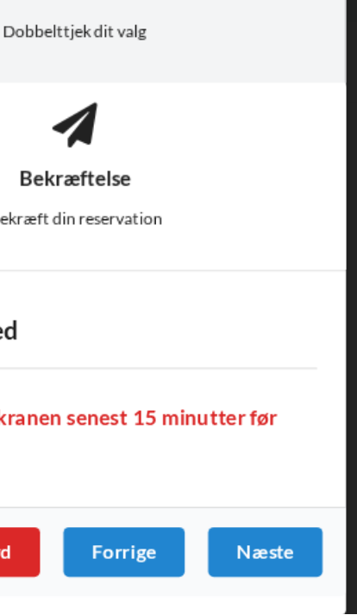
click at [261, 561] on div "Næste" at bounding box center [297, 576] width 72 height 31
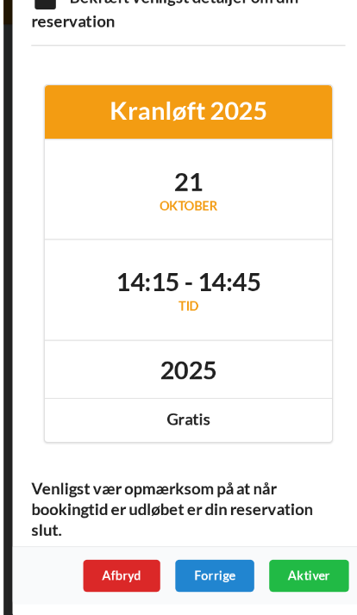
scroll to position [372, 0]
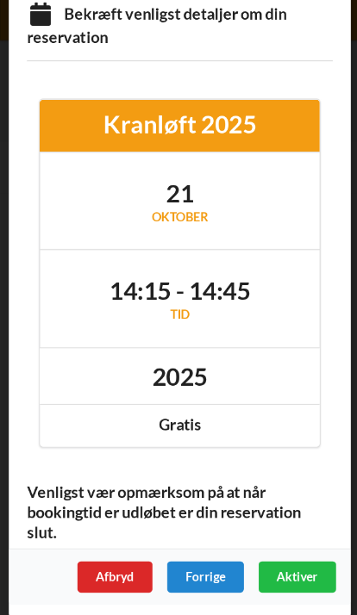
click at [298, 570] on span "Aktiver" at bounding box center [294, 577] width 41 height 15
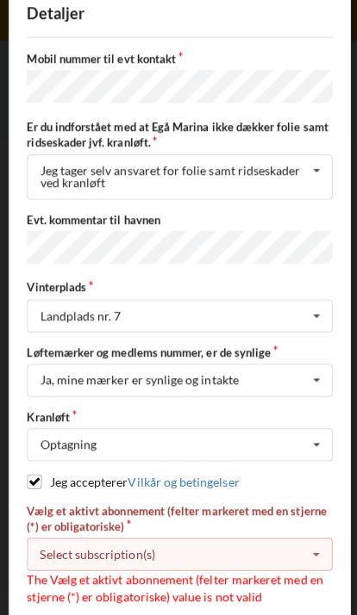
click at [324, 544] on icon at bounding box center [314, 556] width 26 height 32
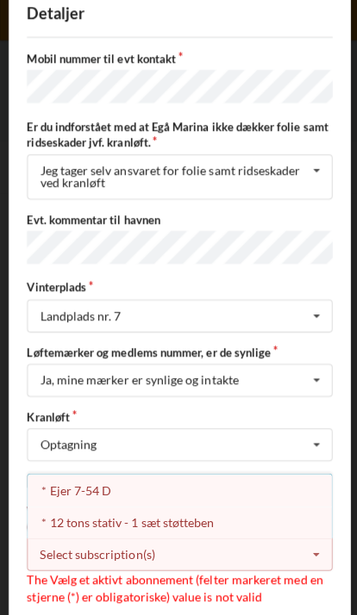
click at [90, 479] on div "* Ejer 7-54 D" at bounding box center [178, 492] width 301 height 32
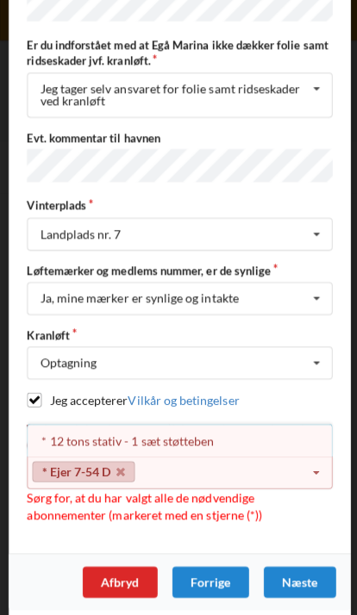
scroll to position [711, 0]
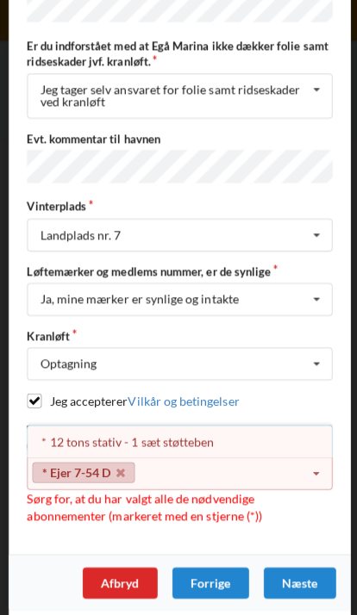
click at [309, 573] on div "Næste" at bounding box center [297, 583] width 72 height 31
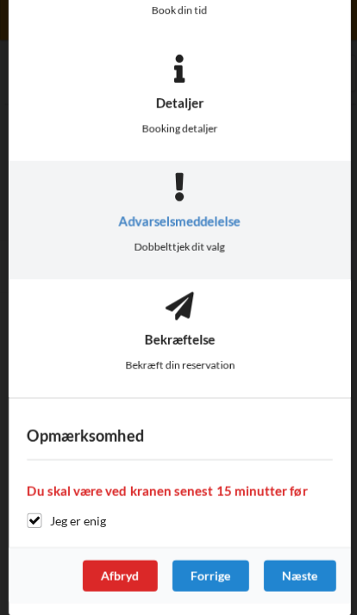
click at [184, 327] on div "Bekræftelse Bekræft din reservation" at bounding box center [178, 341] width 339 height 117
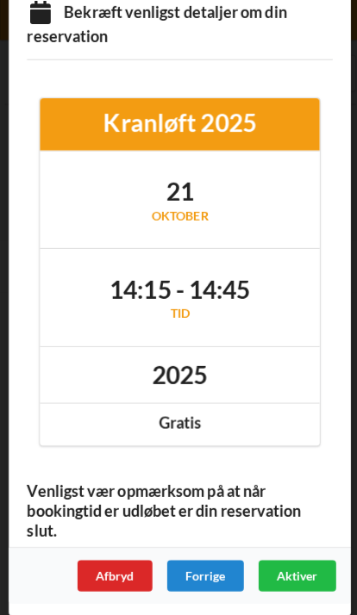
scroll to position [631, 0]
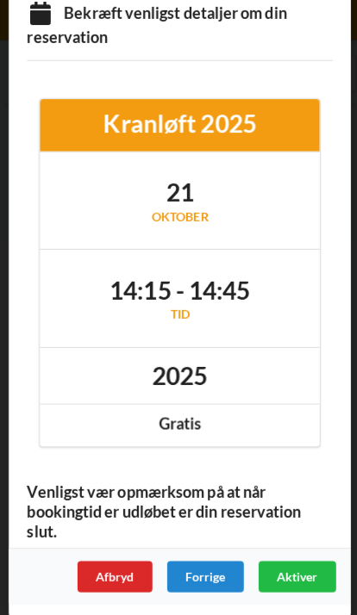
click at [307, 573] on span "Aktiver" at bounding box center [294, 577] width 41 height 15
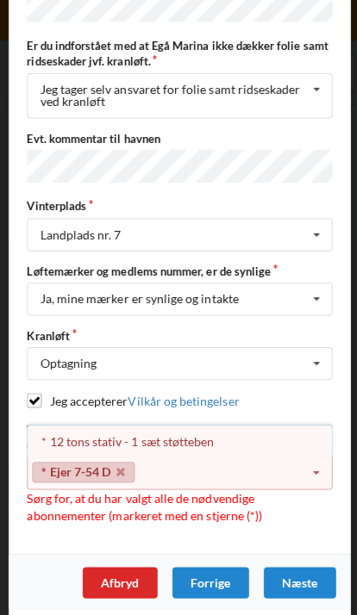
scroll to position [191, 0]
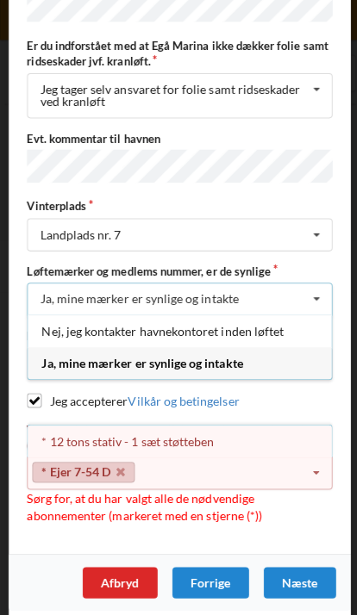
click at [217, 359] on div "Ja, mine mærker er synlige og intakte" at bounding box center [178, 366] width 301 height 32
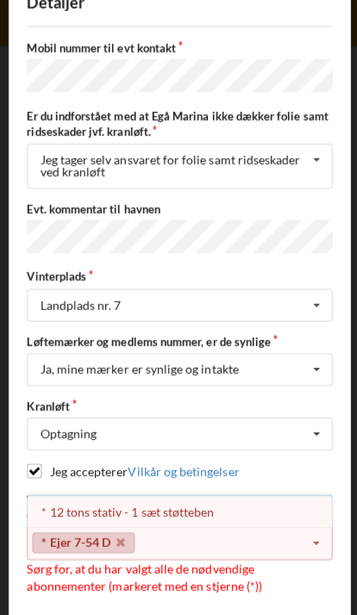
scroll to position [709, 0]
click at [191, 501] on div "* 12 tons stativ - 1 sæt støtteben" at bounding box center [178, 507] width 301 height 32
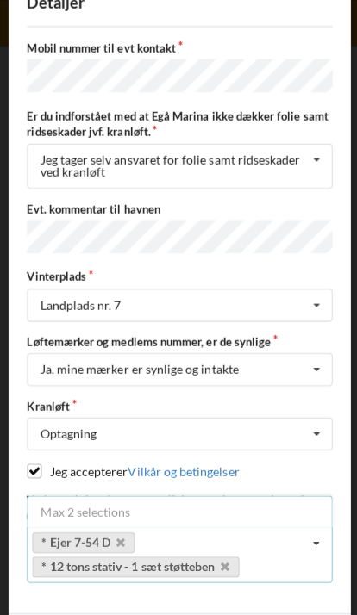
scroll to position [638, 0]
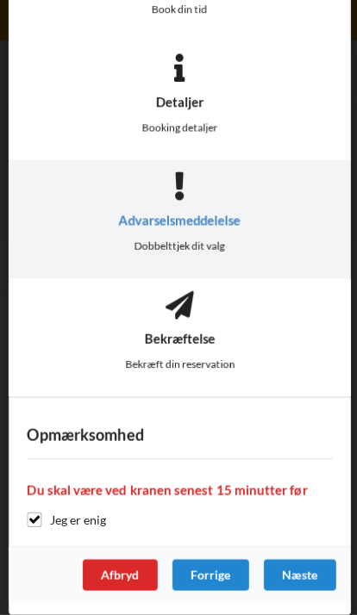
scroll to position [212, 0]
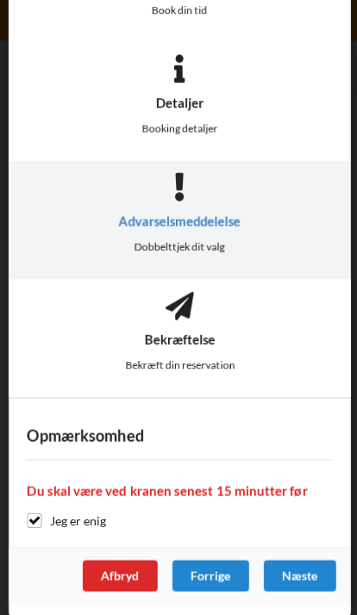
click at [307, 563] on div "Næste" at bounding box center [297, 576] width 72 height 31
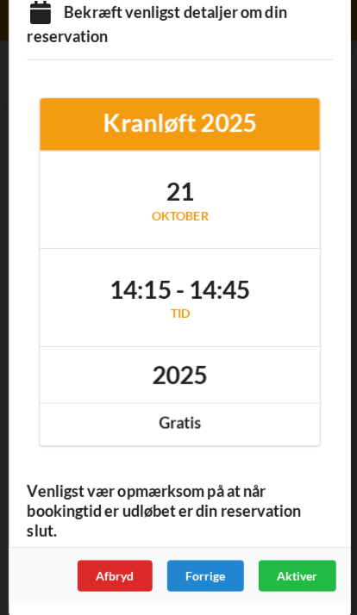
scroll to position [631, 0]
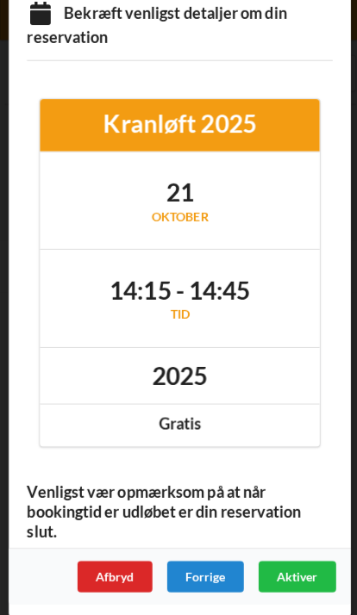
click at [299, 570] on span "Aktiver" at bounding box center [294, 577] width 41 height 15
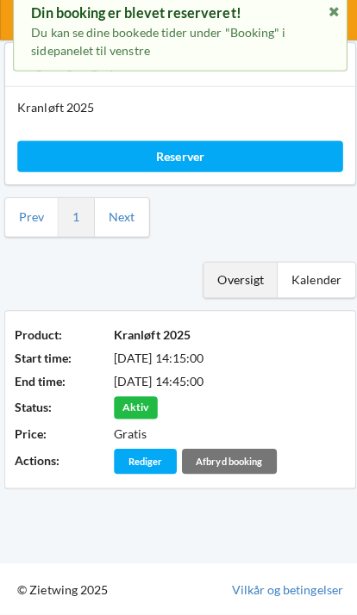
scroll to position [64, 0]
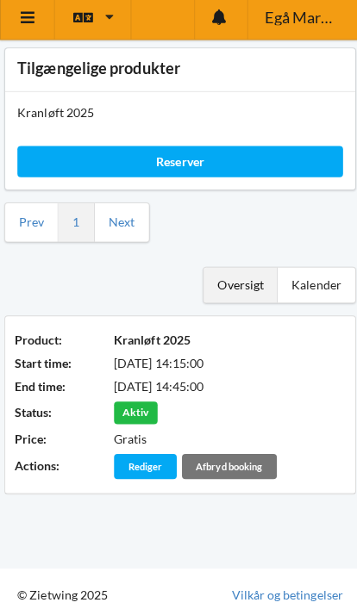
click at [33, 22] on icon at bounding box center [28, 24] width 18 height 16
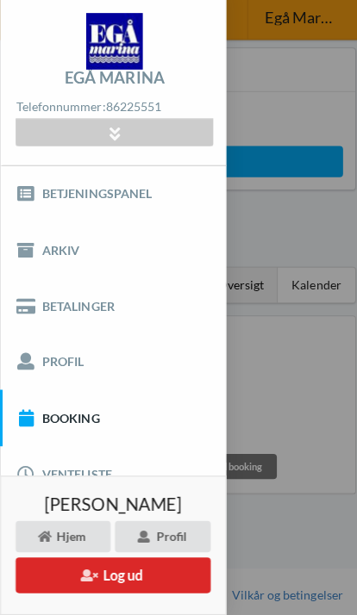
click at [148, 568] on button "Log ud" at bounding box center [112, 576] width 193 height 35
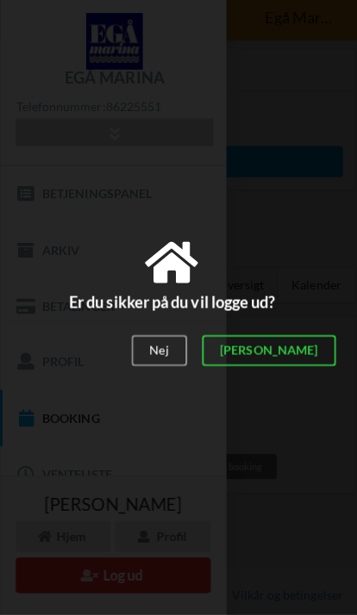
click at [318, 351] on div "[PERSON_NAME]" at bounding box center [266, 354] width 133 height 31
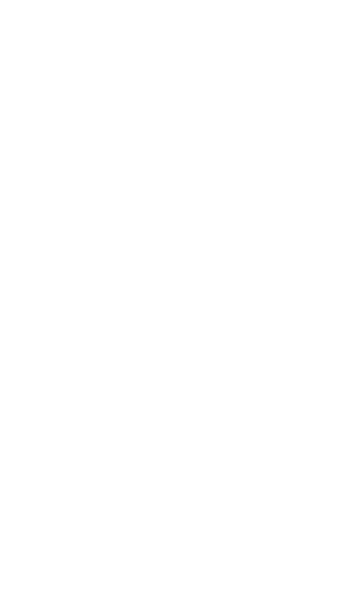
scroll to position [25, 0]
